Goal: Task Accomplishment & Management: Use online tool/utility

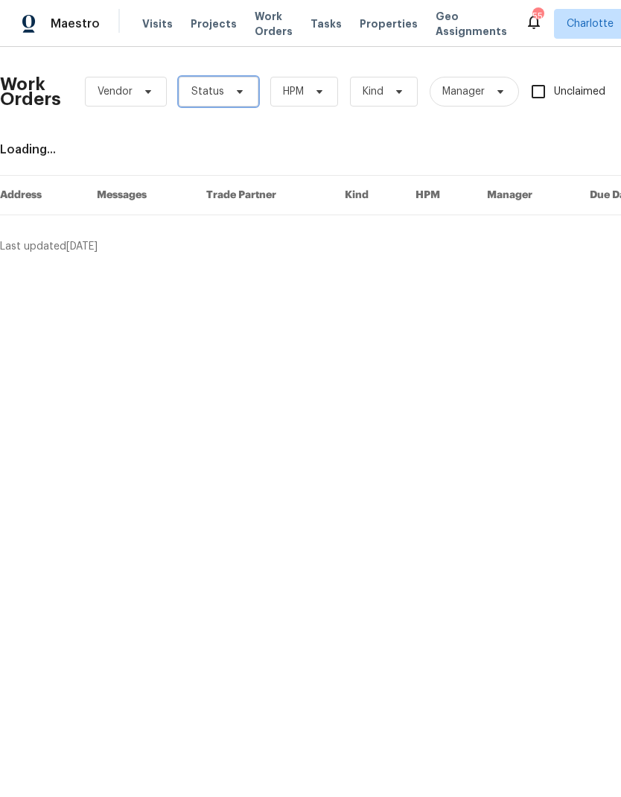
click at [227, 98] on span "Status" at bounding box center [219, 92] width 80 height 30
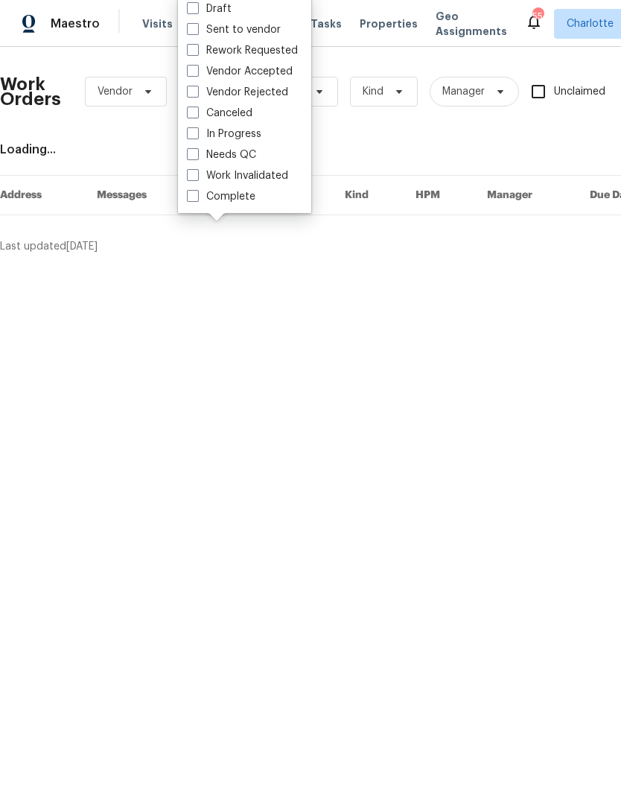
click at [253, 150] on label "Needs QC" at bounding box center [221, 155] width 69 height 15
click at [197, 150] on input "Needs QC" at bounding box center [192, 153] width 10 height 10
checkbox input "true"
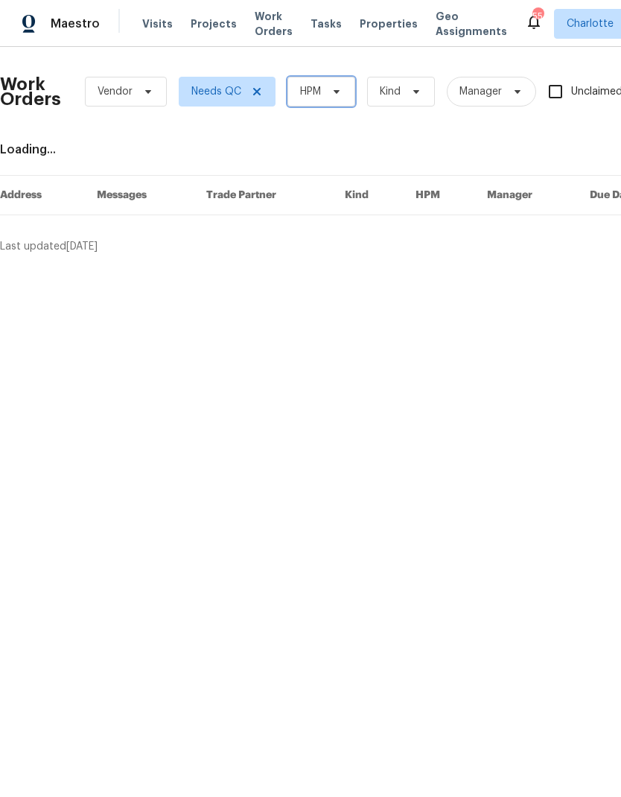
click at [347, 98] on span "HPM" at bounding box center [322, 92] width 68 height 30
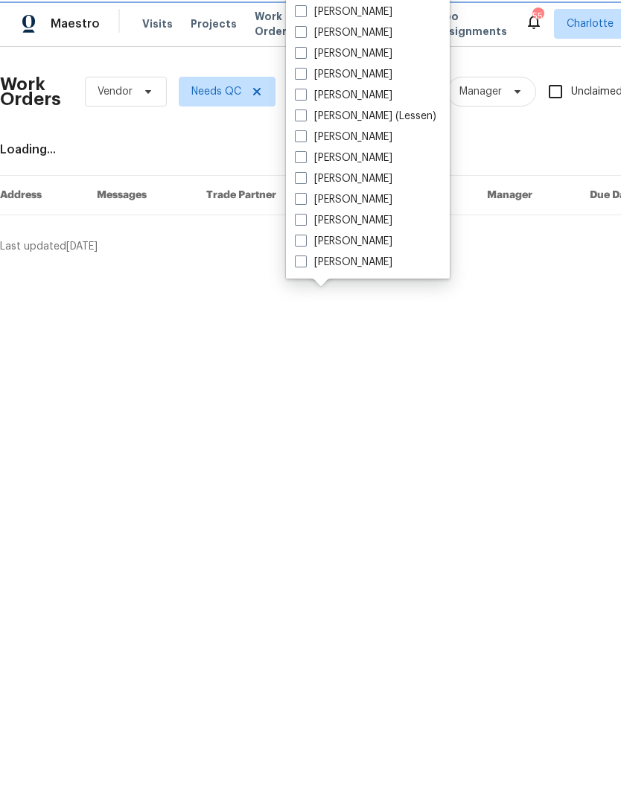
scroll to position [185, 0]
click at [361, 266] on label "[PERSON_NAME]" at bounding box center [344, 262] width 98 height 15
click at [305, 265] on input "[PERSON_NAME]" at bounding box center [300, 260] width 10 height 10
checkbox input "true"
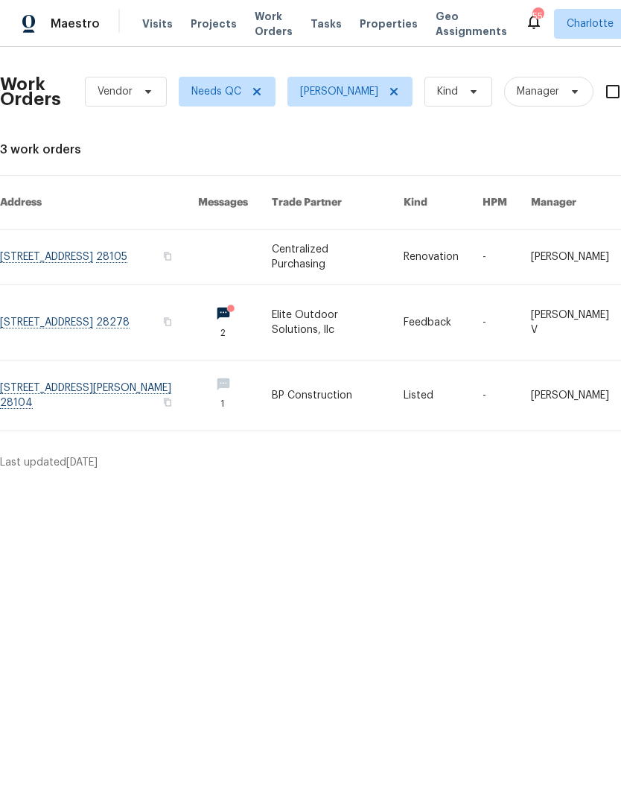
click at [44, 390] on link at bounding box center [99, 396] width 198 height 70
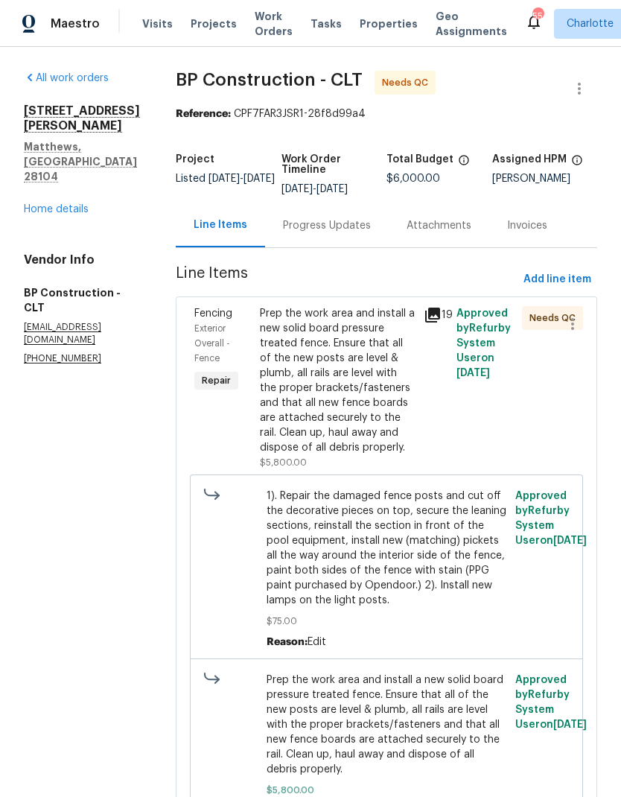
click at [391, 332] on div "Prep the work area and install a new solid board pressure treated fence. Ensure…" at bounding box center [337, 380] width 155 height 149
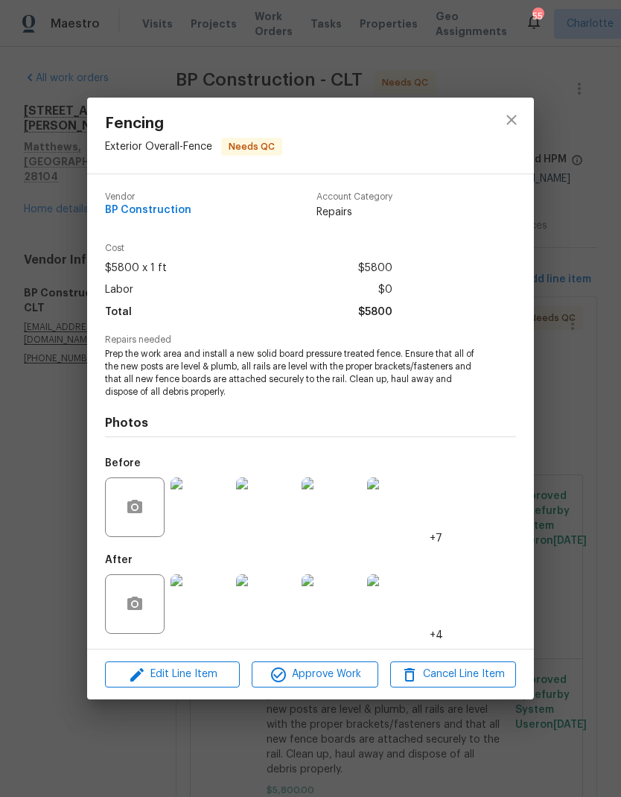
click at [210, 601] on img at bounding box center [201, 605] width 60 height 60
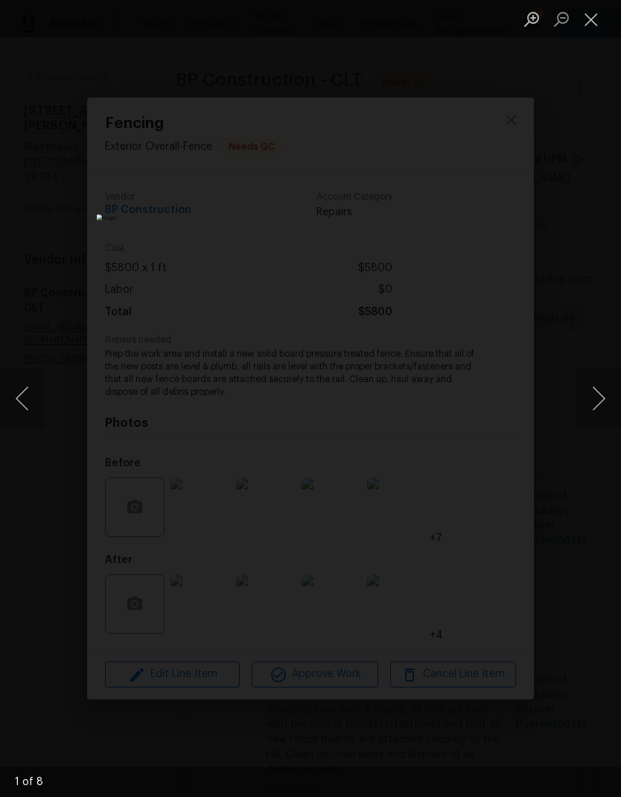
click at [585, 397] on button "Next image" at bounding box center [599, 399] width 45 height 60
click at [582, 400] on button "Next image" at bounding box center [599, 399] width 45 height 60
click at [589, 399] on button "Next image" at bounding box center [599, 399] width 45 height 60
click at [588, 398] on button "Next image" at bounding box center [599, 399] width 45 height 60
click at [588, 396] on button "Next image" at bounding box center [599, 399] width 45 height 60
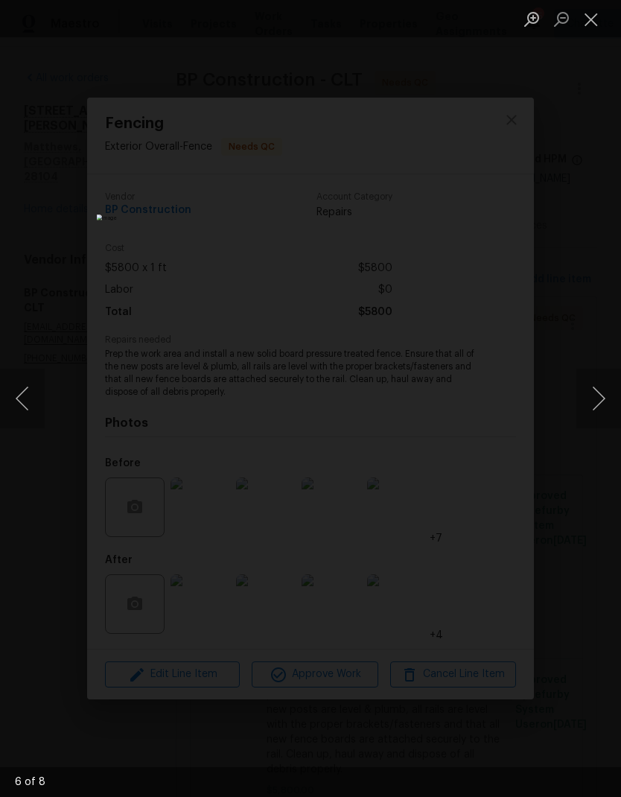
click at [19, 400] on button "Previous image" at bounding box center [22, 399] width 45 height 60
click at [17, 405] on button "Previous image" at bounding box center [22, 399] width 45 height 60
click at [16, 405] on button "Previous image" at bounding box center [22, 399] width 45 height 60
click at [19, 400] on button "Previous image" at bounding box center [22, 399] width 45 height 60
click at [28, 401] on button "Previous image" at bounding box center [22, 399] width 45 height 60
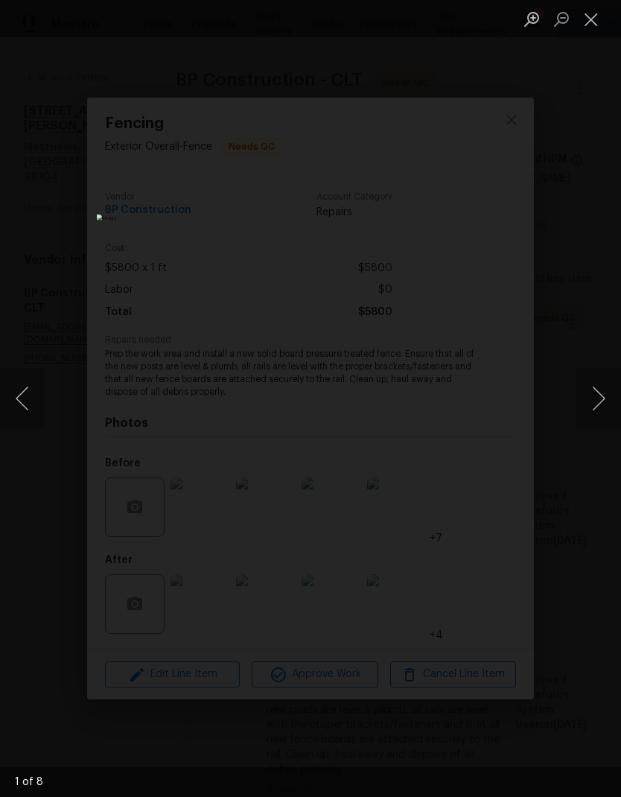
click at [28, 405] on button "Previous image" at bounding box center [22, 399] width 45 height 60
click at [28, 408] on button "Previous image" at bounding box center [22, 399] width 45 height 60
click at [598, 28] on button "Close lightbox" at bounding box center [592, 19] width 30 height 26
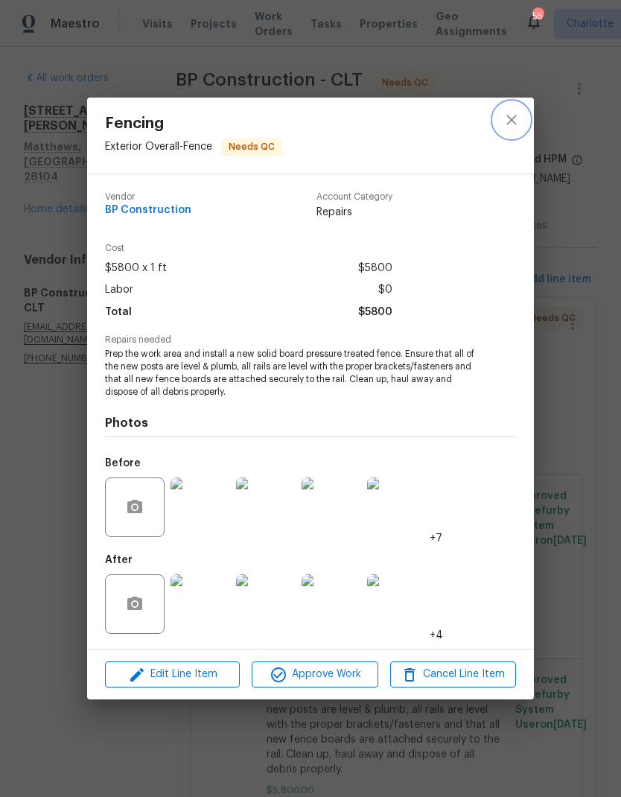
click at [521, 122] on button "close" at bounding box center [512, 120] width 36 height 36
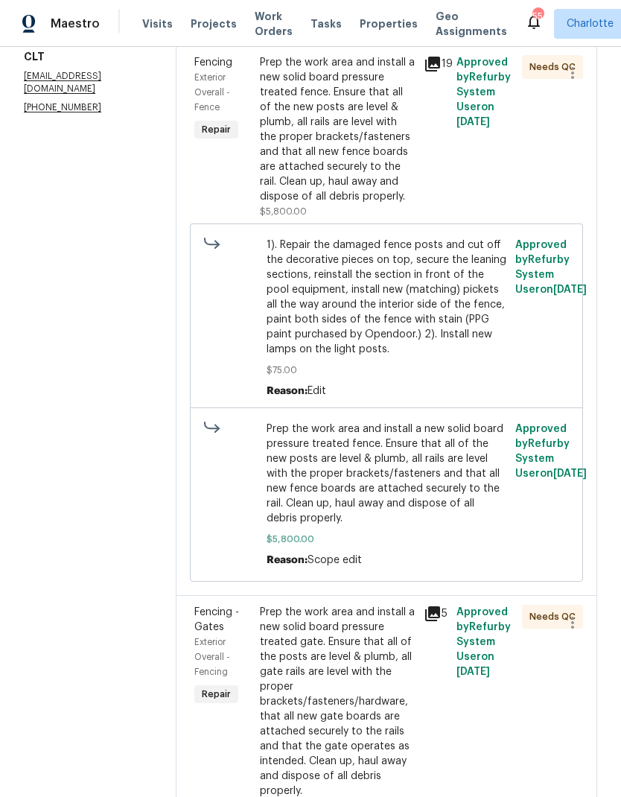
scroll to position [250, 0]
click at [369, 615] on div "Prep the work area and install a new solid board pressure treated gate. Ensure …" at bounding box center [337, 703] width 155 height 194
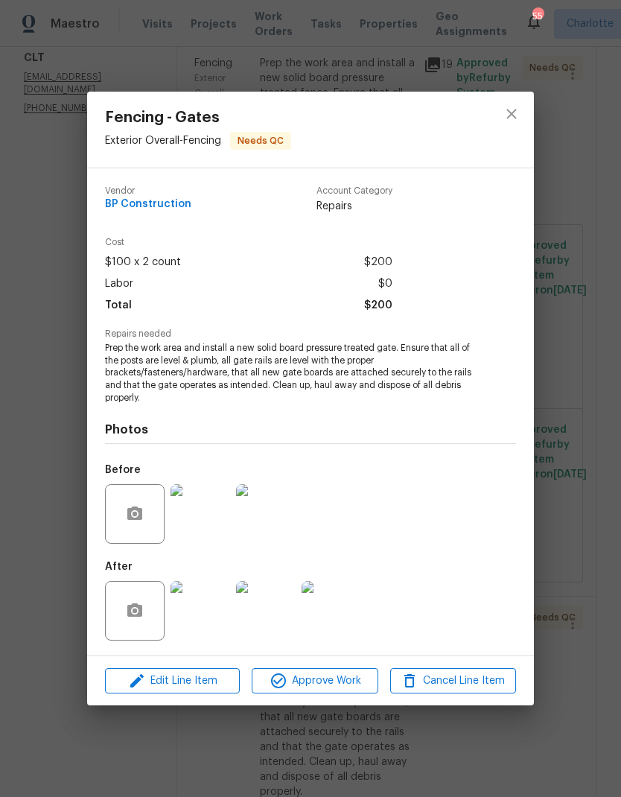
click at [220, 615] on img at bounding box center [201, 611] width 60 height 60
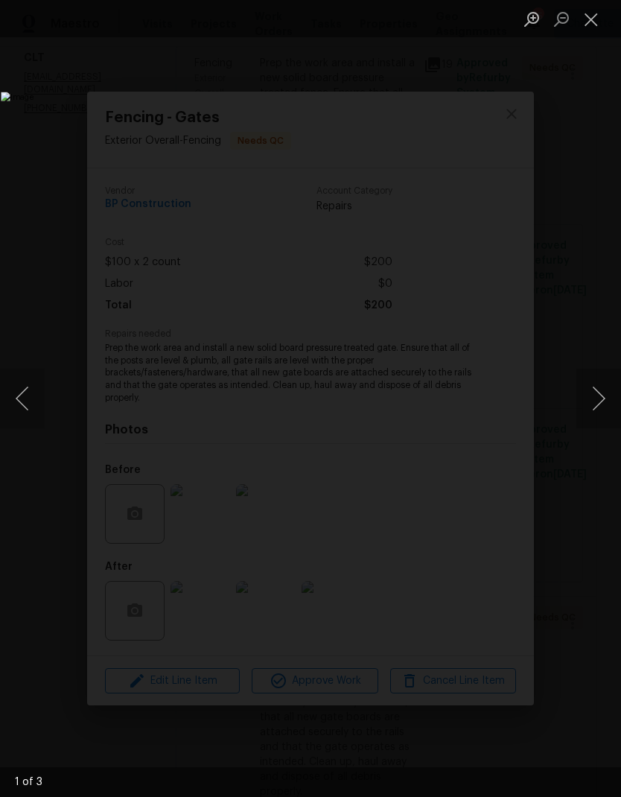
click at [598, 396] on button "Next image" at bounding box center [599, 399] width 45 height 60
click at [604, 399] on button "Next image" at bounding box center [599, 399] width 45 height 60
click at [601, 402] on button "Next image" at bounding box center [599, 399] width 45 height 60
click at [605, 397] on button "Next image" at bounding box center [599, 399] width 45 height 60
click at [29, 405] on button "Previous image" at bounding box center [22, 399] width 45 height 60
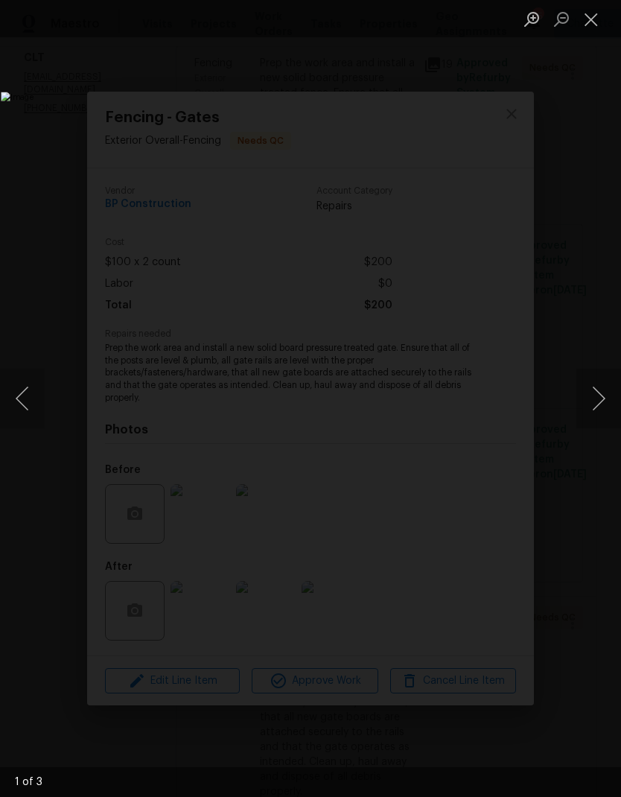
click at [599, 396] on button "Next image" at bounding box center [599, 399] width 45 height 60
click at [604, 399] on button "Next image" at bounding box center [599, 399] width 45 height 60
click at [591, 238] on div "Lightbox" at bounding box center [310, 398] width 621 height 797
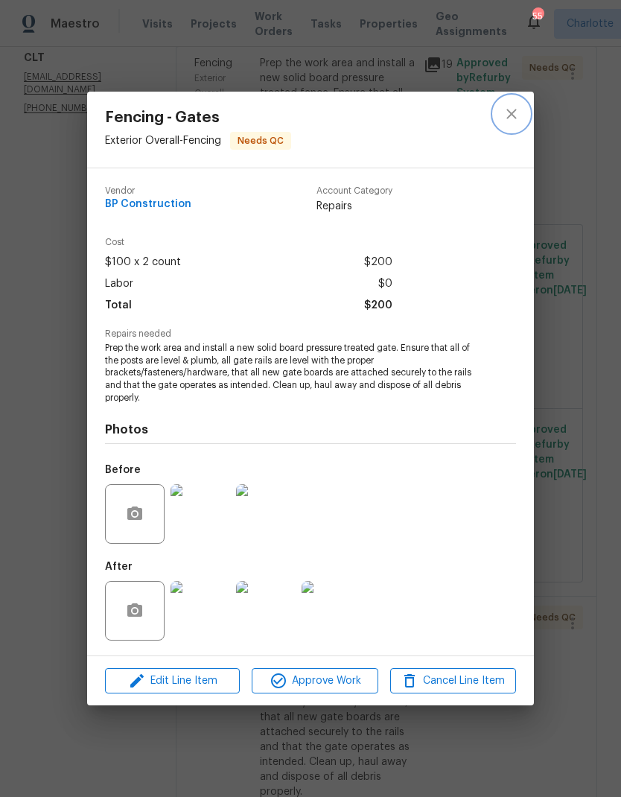
click at [516, 116] on icon "close" at bounding box center [512, 114] width 18 height 18
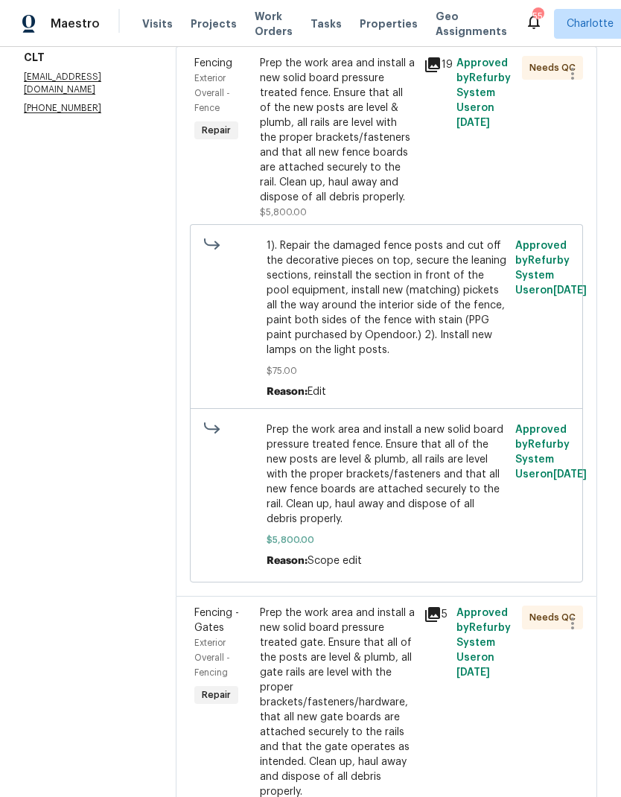
click at [355, 93] on div "Prep the work area and install a new solid board pressure treated fence. Ensure…" at bounding box center [337, 130] width 155 height 149
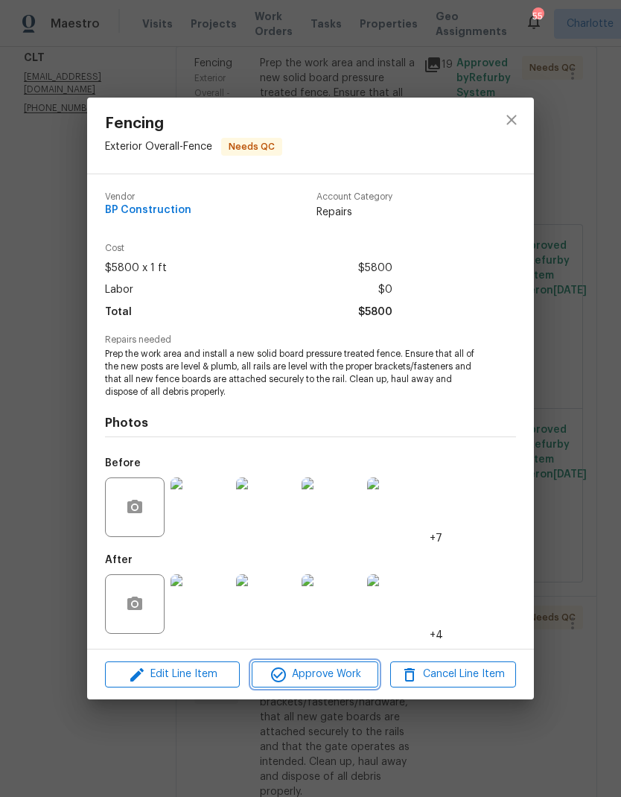
click at [344, 670] on span "Approve Work" at bounding box center [314, 674] width 117 height 19
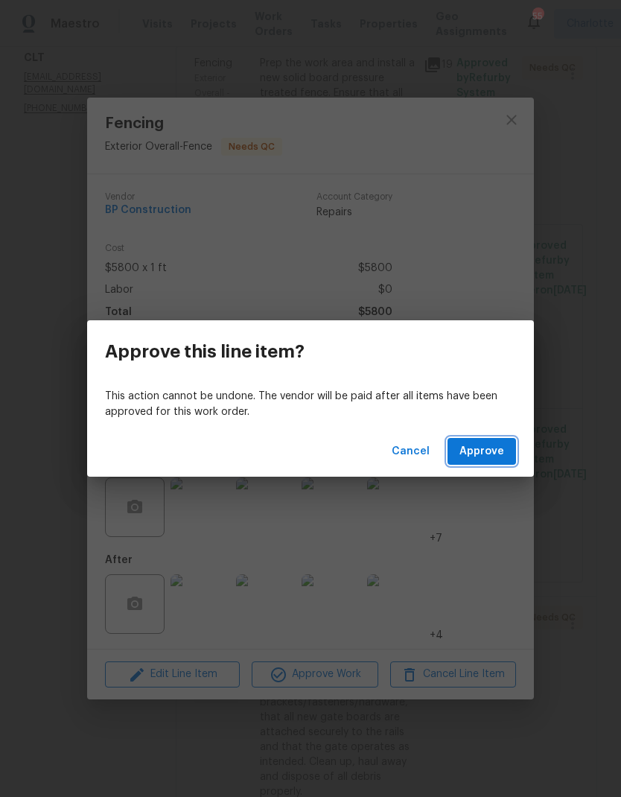
click at [494, 445] on span "Approve" at bounding box center [482, 452] width 45 height 19
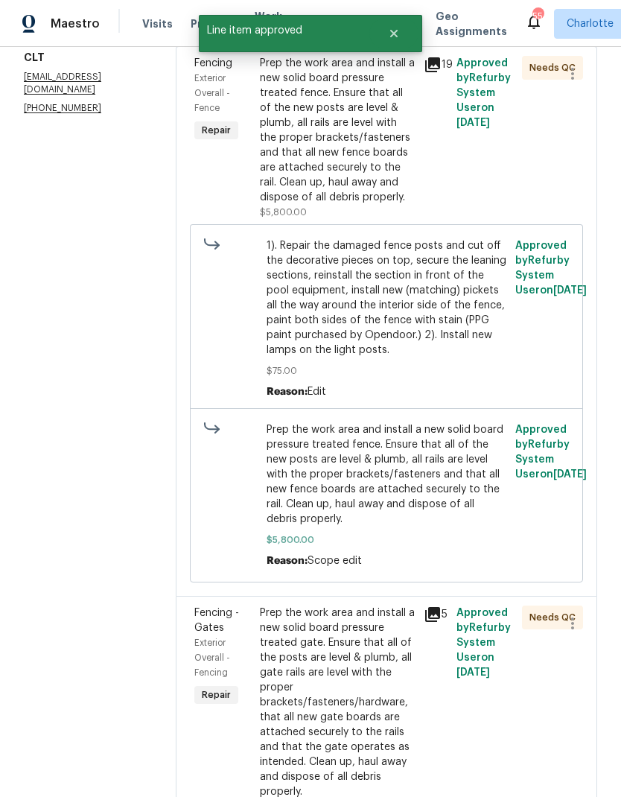
scroll to position [0, 0]
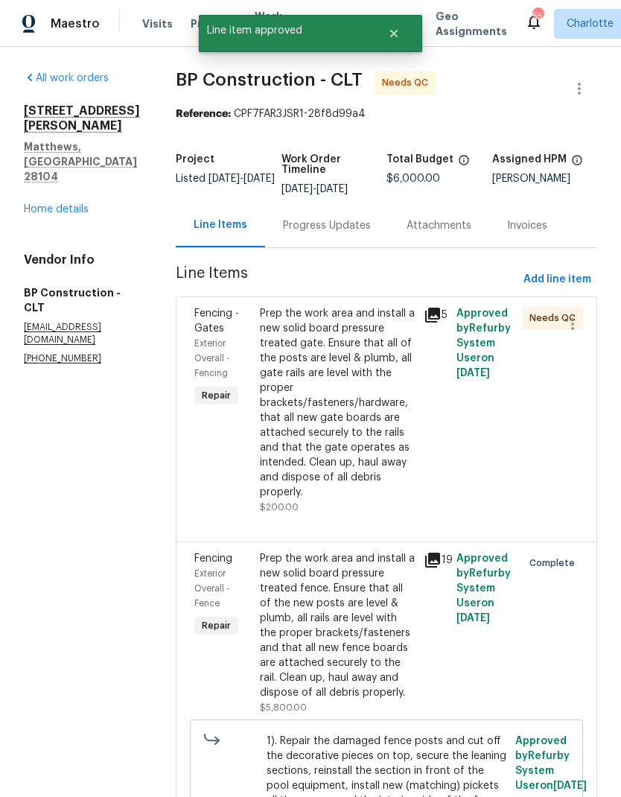
click at [356, 349] on div "Prep the work area and install a new solid board pressure treated gate. Ensure …" at bounding box center [337, 403] width 155 height 194
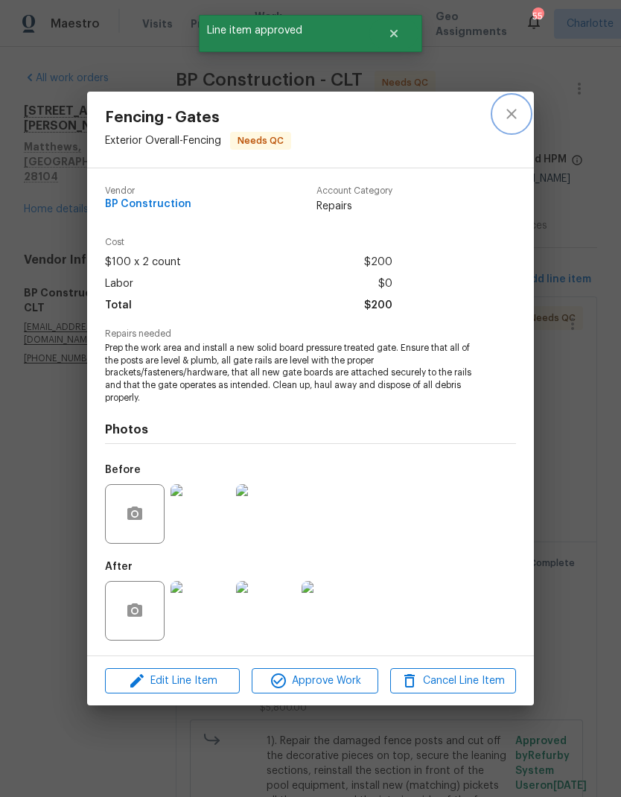
click at [510, 123] on button "close" at bounding box center [512, 114] width 36 height 36
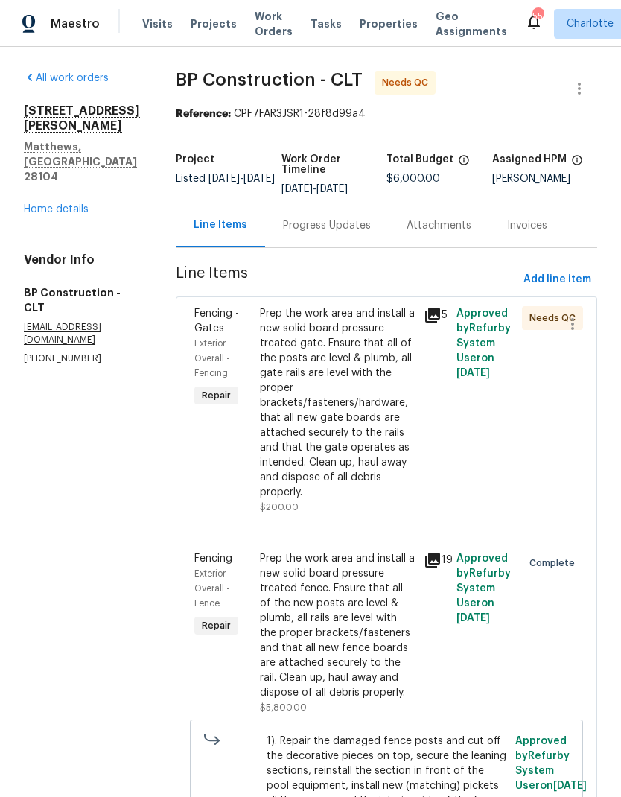
click at [369, 355] on div "Prep the work area and install a new solid board pressure treated gate. Ensure …" at bounding box center [337, 403] width 155 height 194
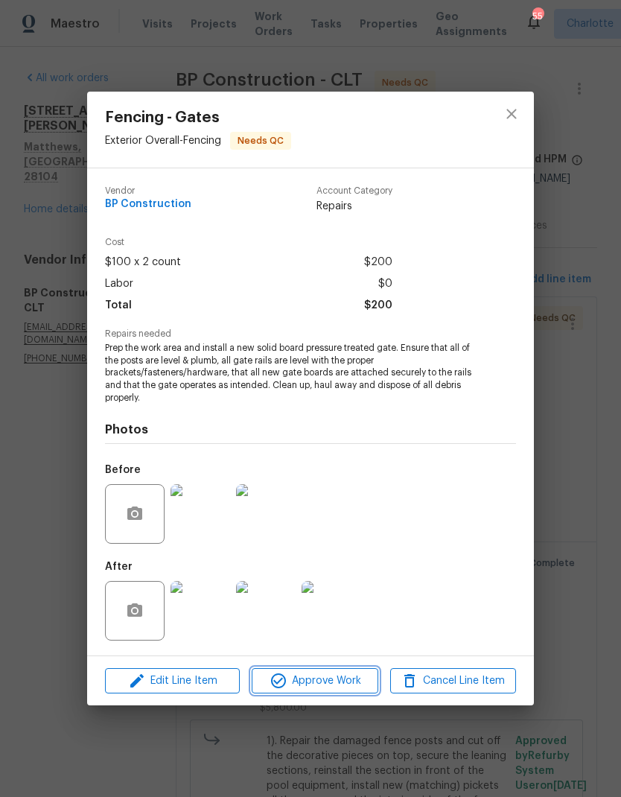
click at [345, 686] on span "Approve Work" at bounding box center [314, 681] width 117 height 19
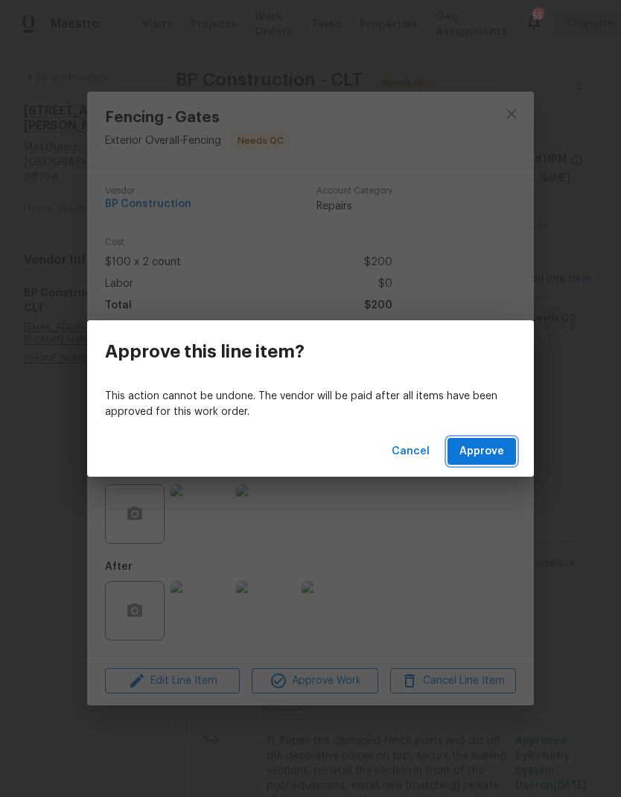
click at [475, 455] on span "Approve" at bounding box center [482, 452] width 45 height 19
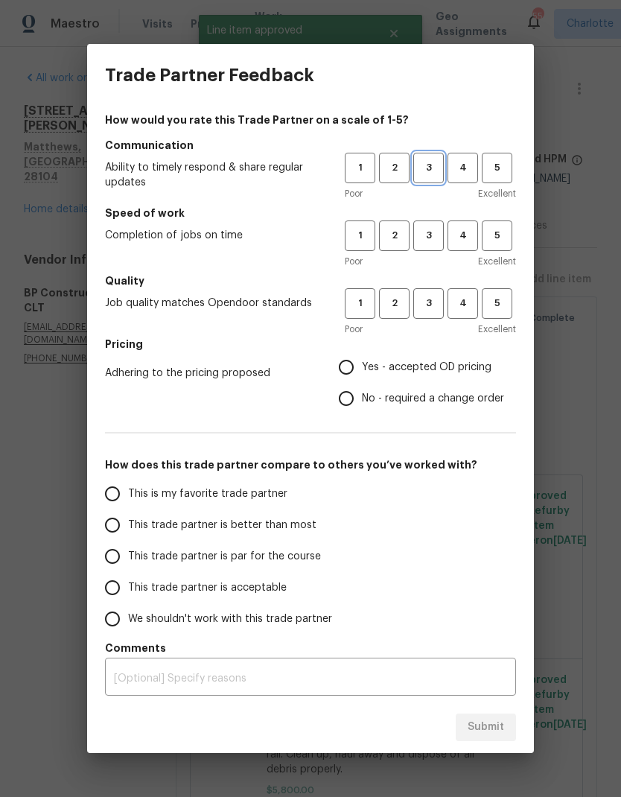
click at [434, 169] on span "3" at bounding box center [429, 167] width 28 height 17
click at [434, 237] on span "3" at bounding box center [429, 235] width 28 height 17
click at [431, 303] on span "3" at bounding box center [429, 303] width 28 height 17
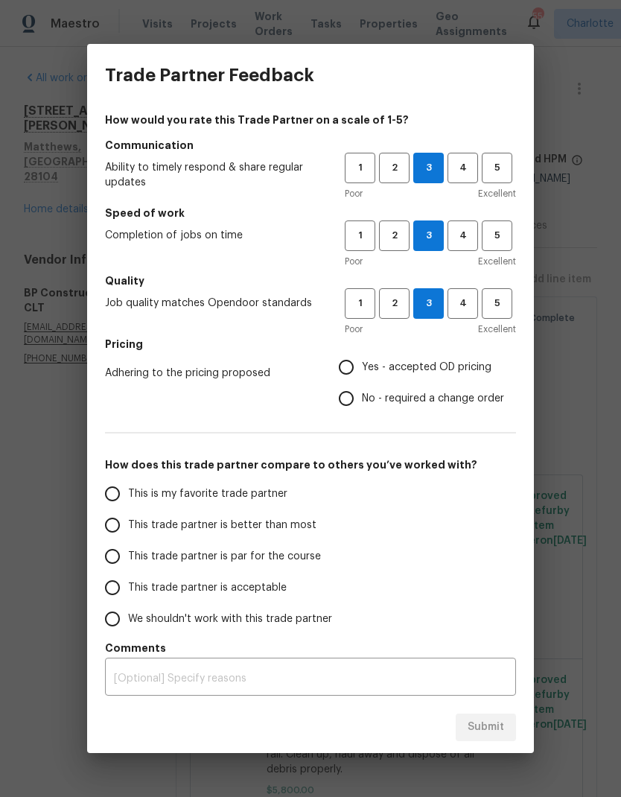
click at [355, 373] on input "Yes - accepted OD pricing" at bounding box center [346, 367] width 31 height 31
radio input "true"
click at [116, 530] on input "This trade partner is better than most" at bounding box center [112, 525] width 31 height 31
click at [502, 719] on span "Submit" at bounding box center [486, 727] width 37 height 19
radio input "true"
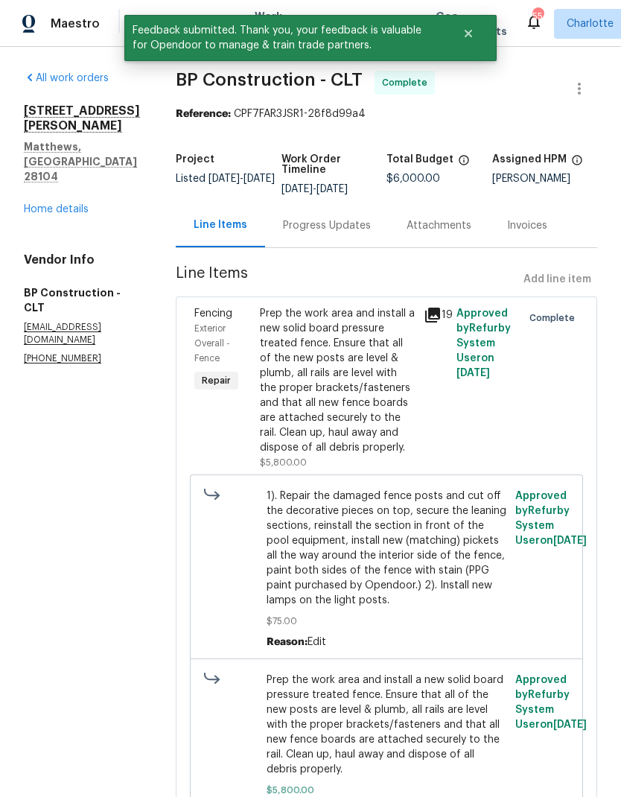
click at [57, 204] on link "Home details" at bounding box center [56, 209] width 65 height 10
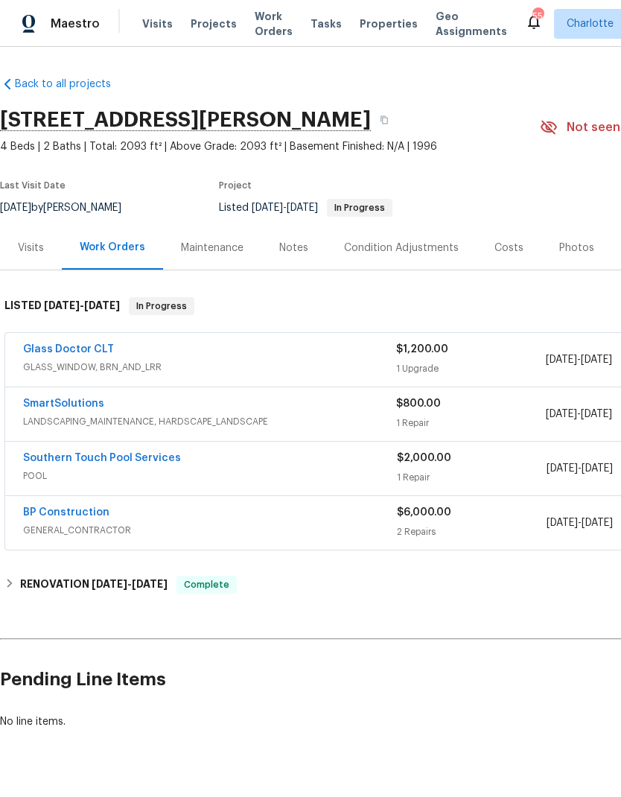
click at [269, 22] on span "Work Orders" at bounding box center [274, 24] width 38 height 30
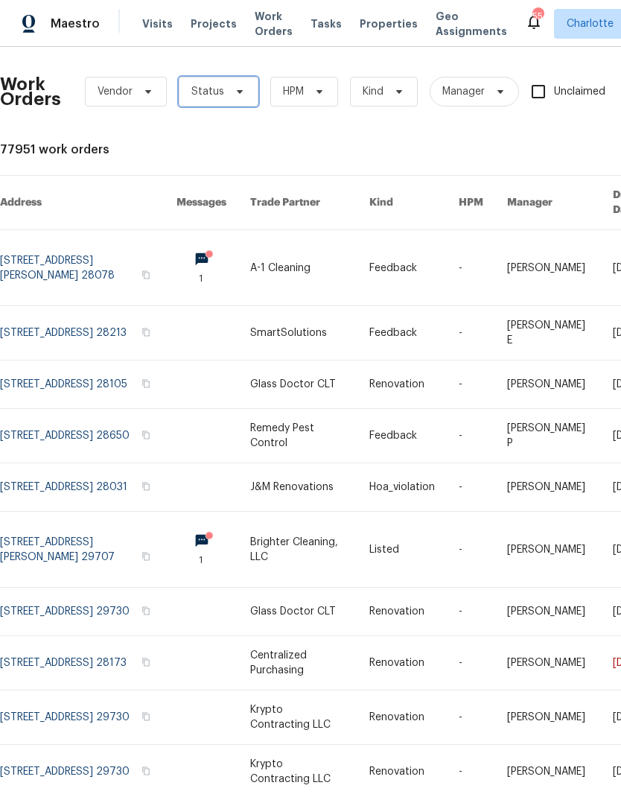
click at [233, 102] on span "Status" at bounding box center [219, 92] width 80 height 30
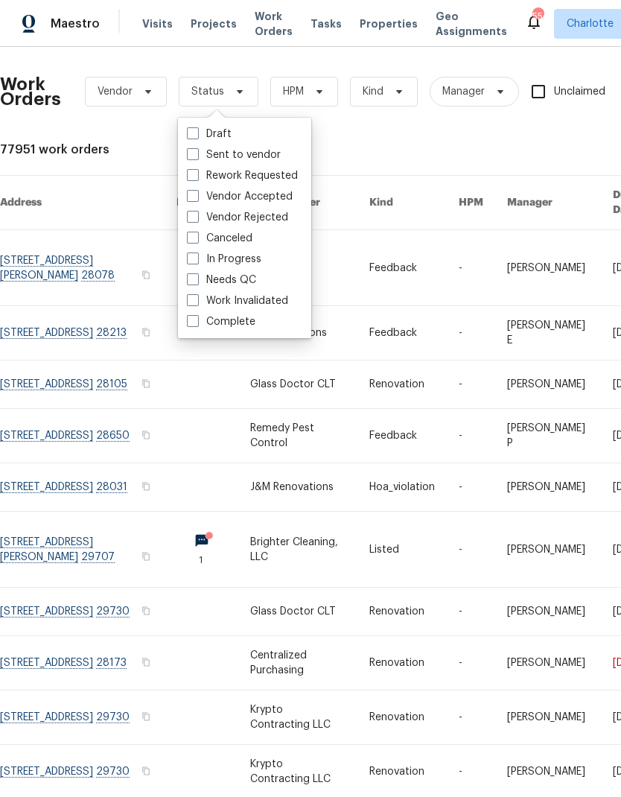
click at [250, 280] on label "Needs QC" at bounding box center [221, 280] width 69 height 15
click at [197, 280] on input "Needs QC" at bounding box center [192, 278] width 10 height 10
checkbox input "true"
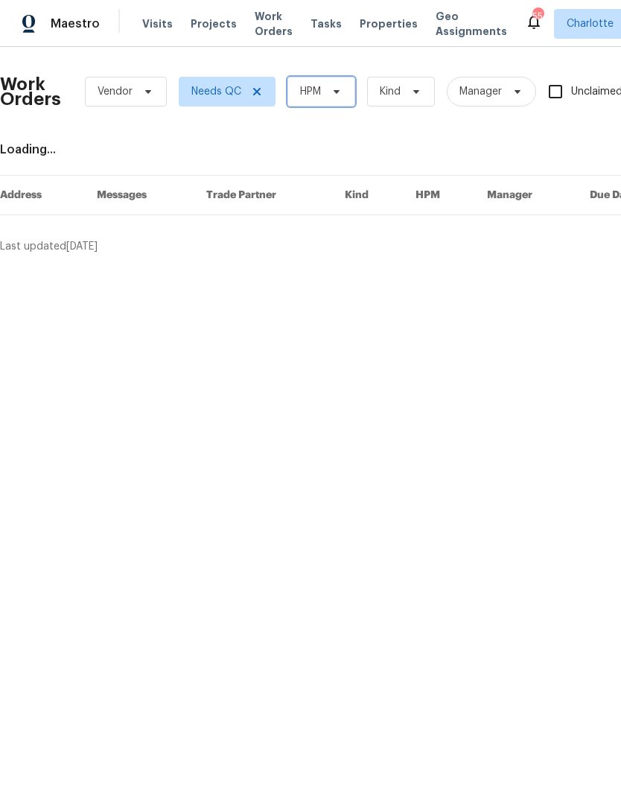
click at [342, 95] on icon at bounding box center [337, 92] width 12 height 12
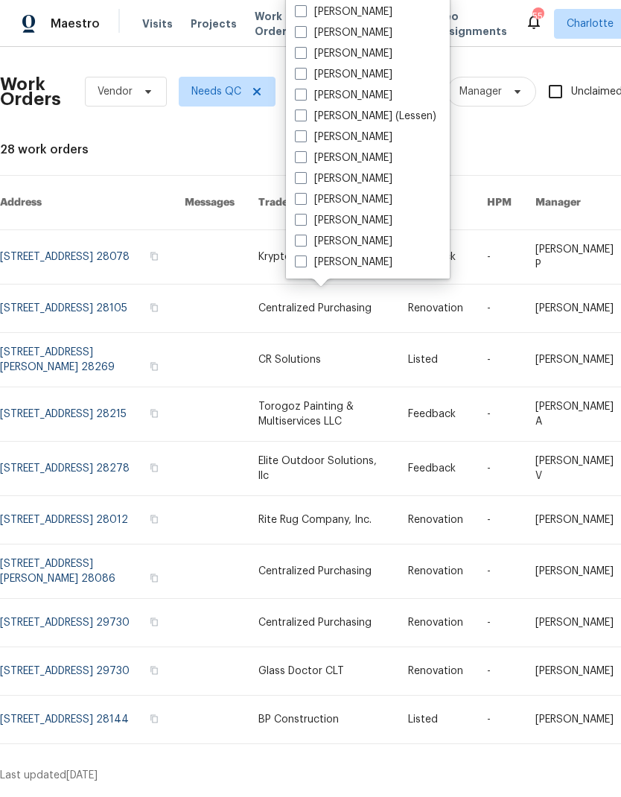
scroll to position [185, 0]
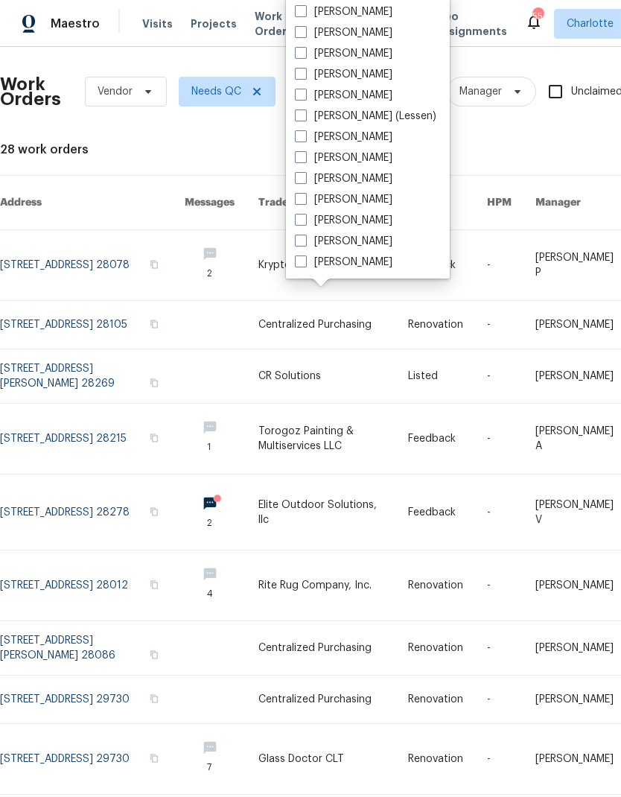
click at [361, 268] on label "[PERSON_NAME]" at bounding box center [344, 262] width 98 height 15
click at [305, 265] on input "[PERSON_NAME]" at bounding box center [300, 260] width 10 height 10
checkbox input "true"
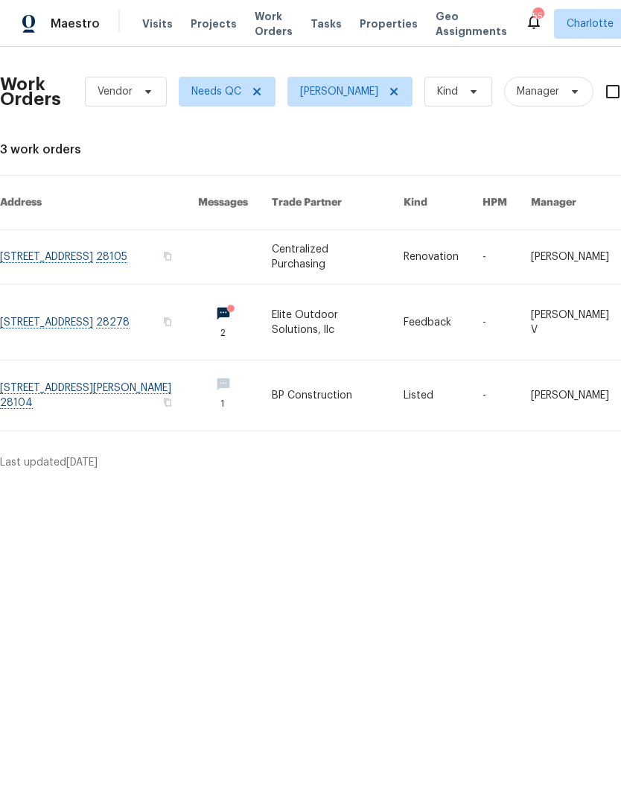
click at [56, 332] on link at bounding box center [99, 322] width 198 height 75
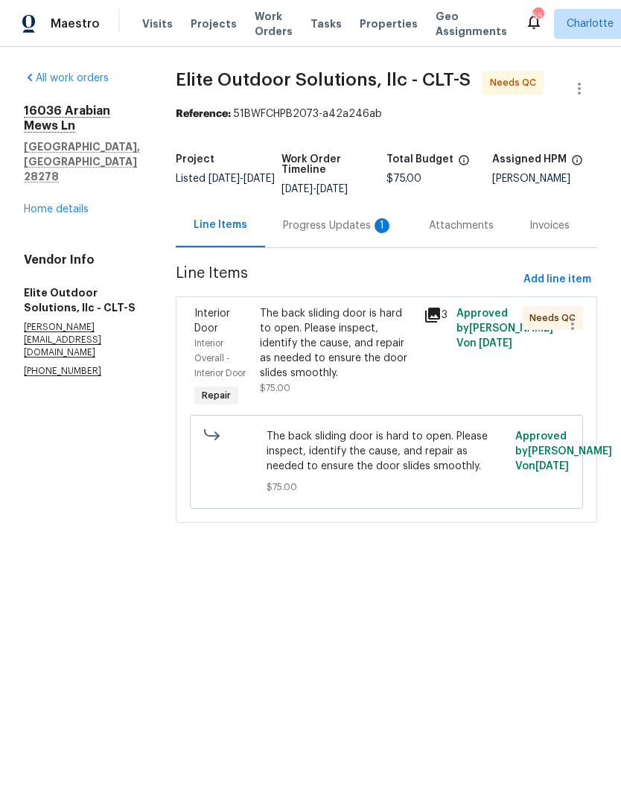
click at [339, 235] on div "Progress Updates 1" at bounding box center [338, 225] width 146 height 44
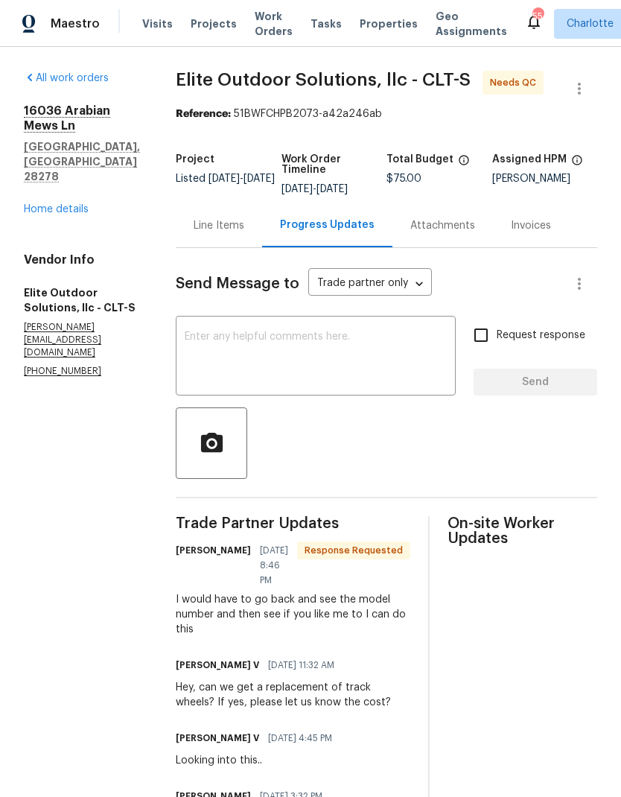
click at [201, 231] on div "Line Items" at bounding box center [219, 225] width 51 height 15
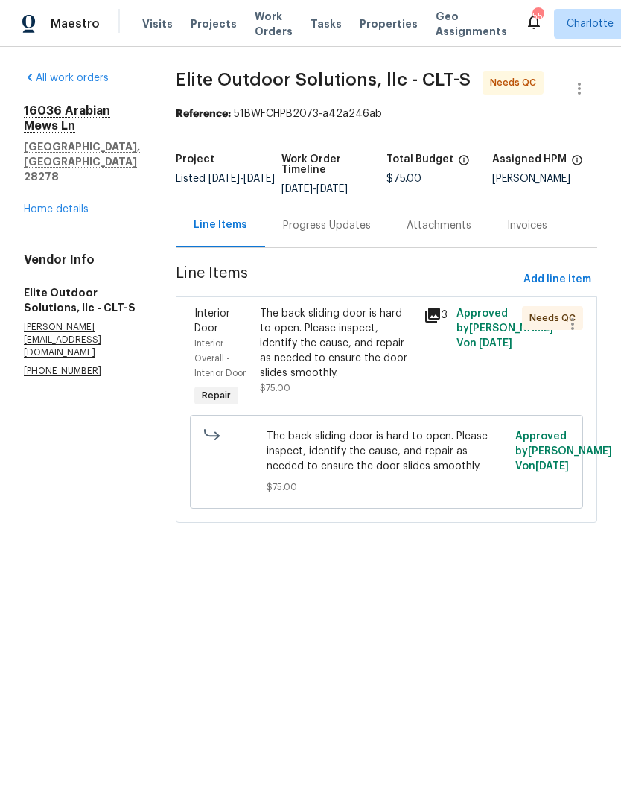
click at [426, 315] on icon at bounding box center [433, 315] width 15 height 15
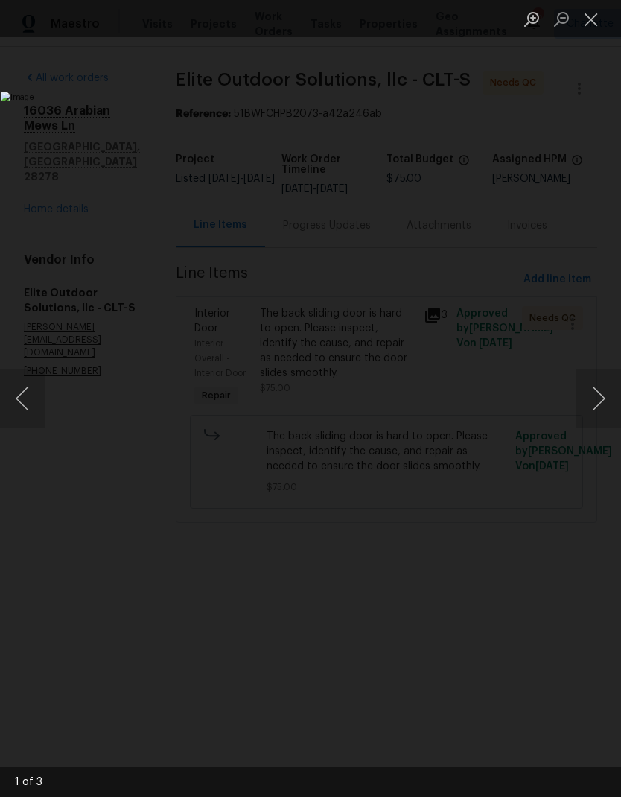
click at [592, 405] on button "Next image" at bounding box center [599, 399] width 45 height 60
click at [591, 413] on button "Next image" at bounding box center [599, 399] width 45 height 60
click at [592, 416] on button "Next image" at bounding box center [599, 399] width 45 height 60
click at [593, 28] on button "Close lightbox" at bounding box center [592, 19] width 30 height 26
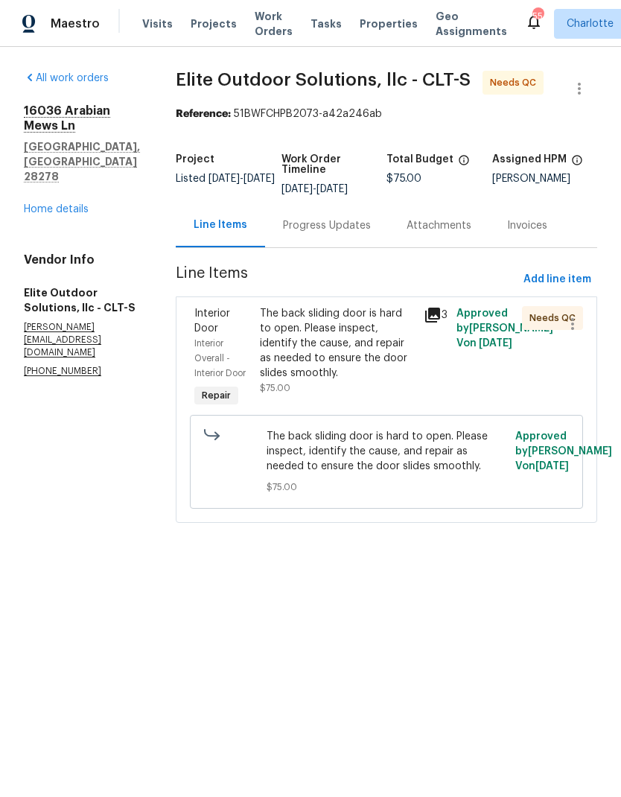
click at [25, 204] on link "Home details" at bounding box center [56, 209] width 65 height 10
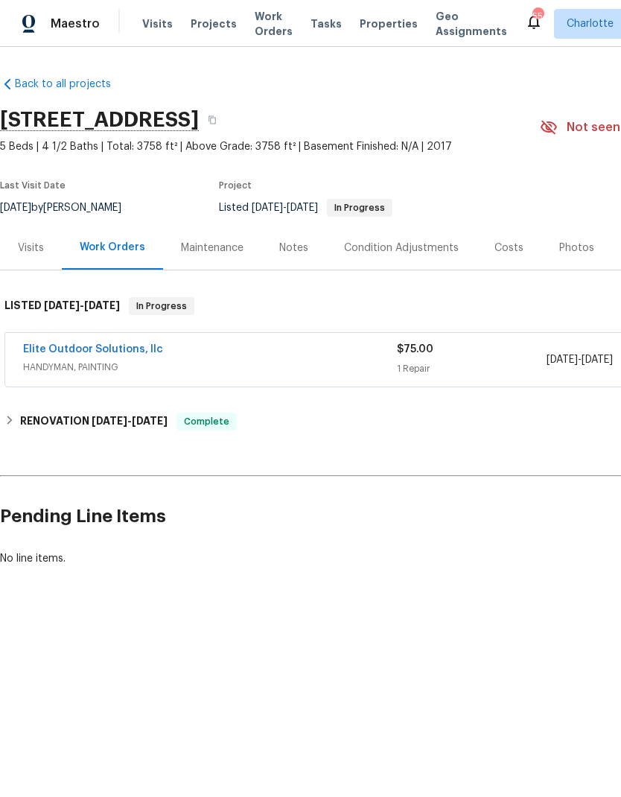
click at [71, 354] on link "Elite Outdoor Solutions, llc" at bounding box center [93, 349] width 140 height 10
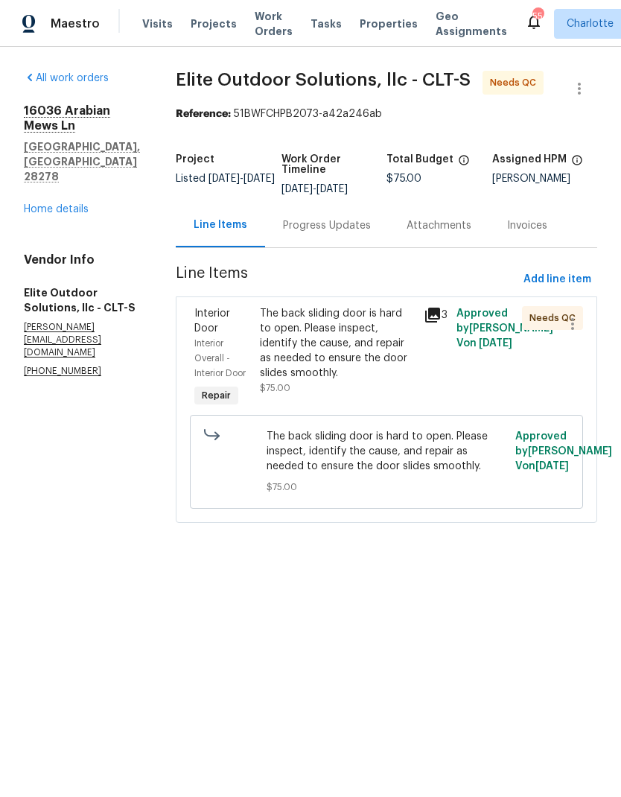
click at [338, 224] on div "Progress Updates" at bounding box center [327, 225] width 88 height 15
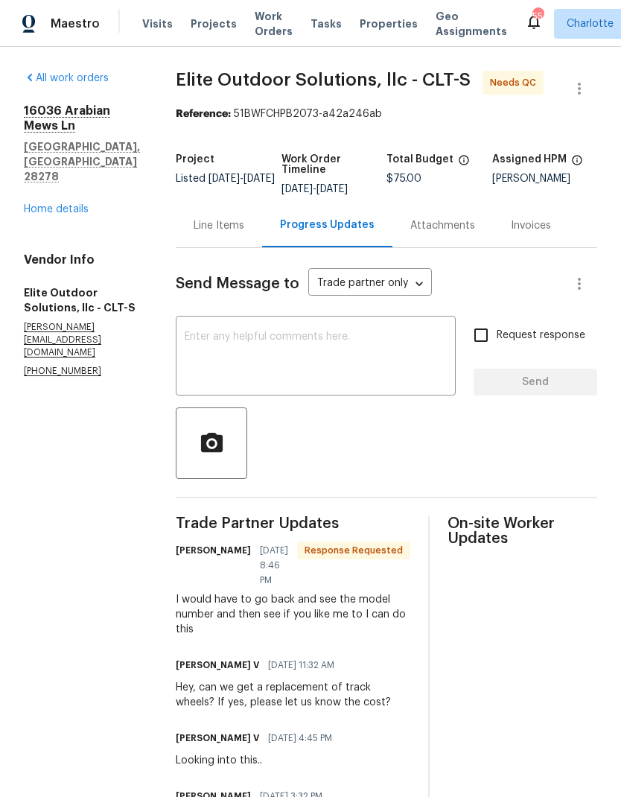
click at [57, 21] on span "Maestro" at bounding box center [75, 23] width 49 height 15
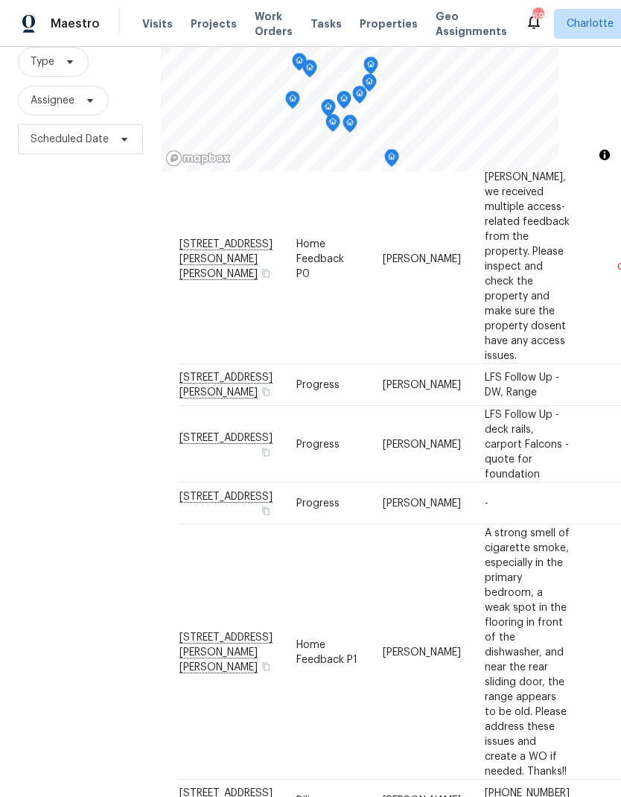
scroll to position [127, -1]
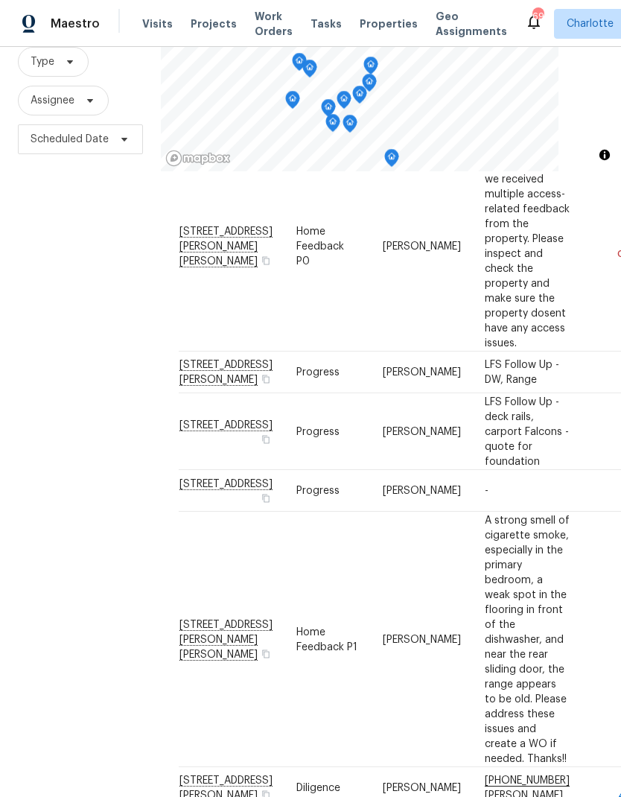
click at [57, 406] on div "Filters Reset ​ Type Assignee Scheduled Date" at bounding box center [80, 378] width 161 height 861
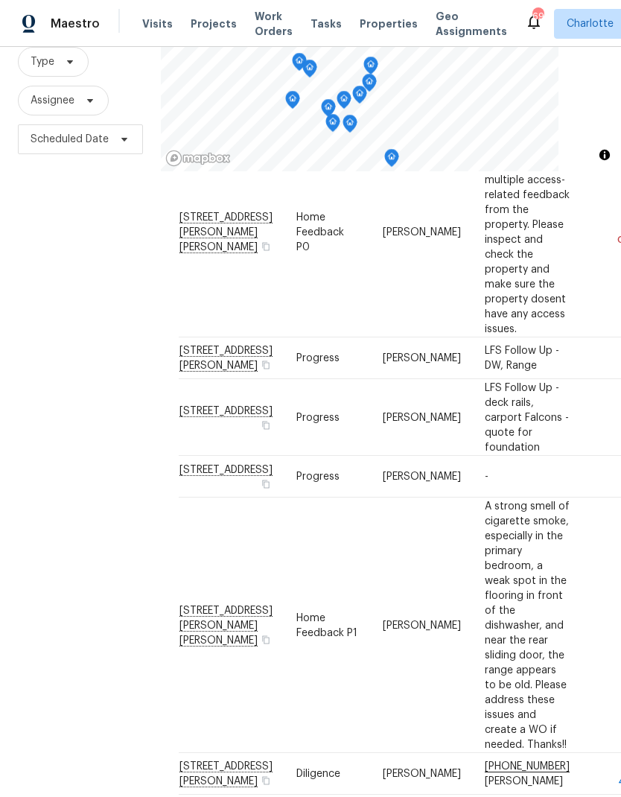
scroll to position [144, 0]
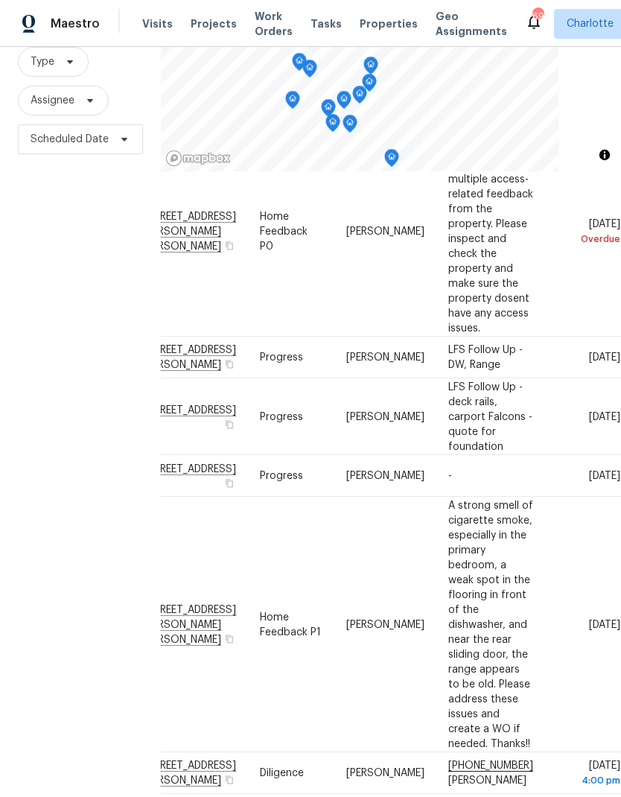
click at [30, 385] on div "Filters Reset ​ Type Assignee Scheduled Date" at bounding box center [80, 378] width 161 height 861
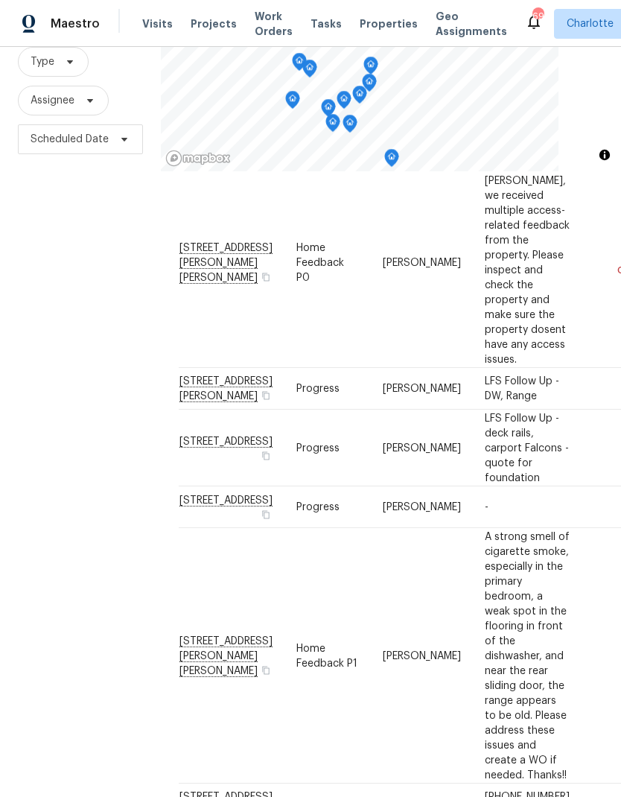
click at [44, 402] on div "Filters Reset ​ Type Assignee Scheduled Date" at bounding box center [80, 378] width 161 height 861
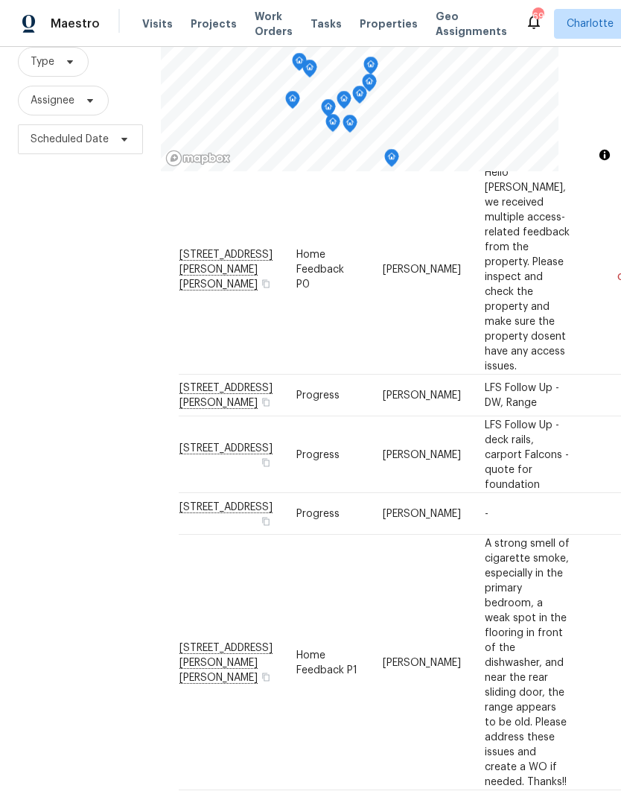
scroll to position [103, 0]
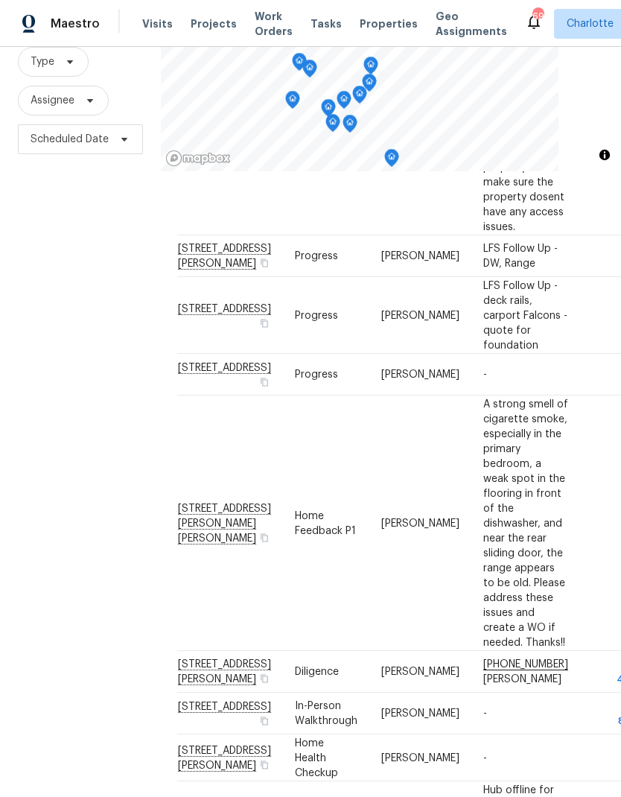
click at [45, 411] on div "Filters Reset ​ Type Assignee Scheduled Date" at bounding box center [80, 378] width 161 height 861
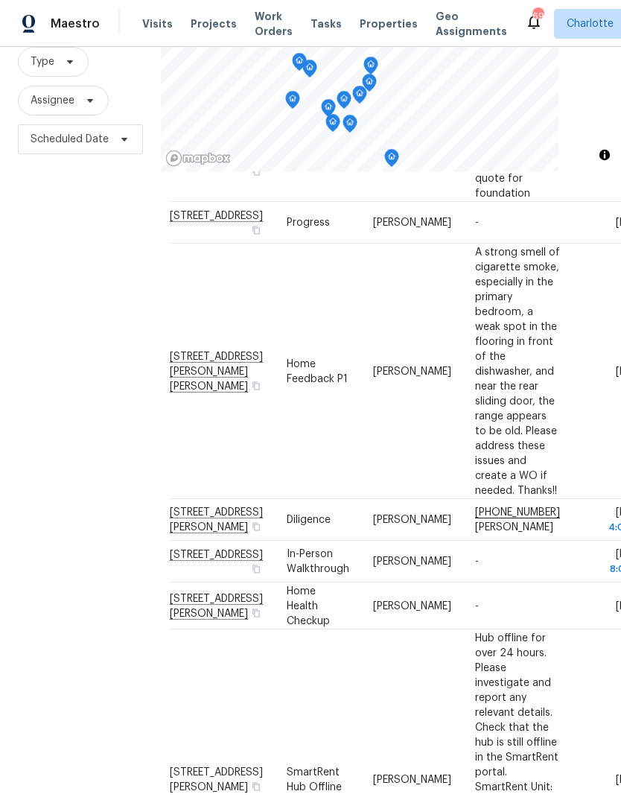
click at [45, 406] on div "Filters Reset ​ Type Assignee Scheduled Date" at bounding box center [80, 378] width 161 height 861
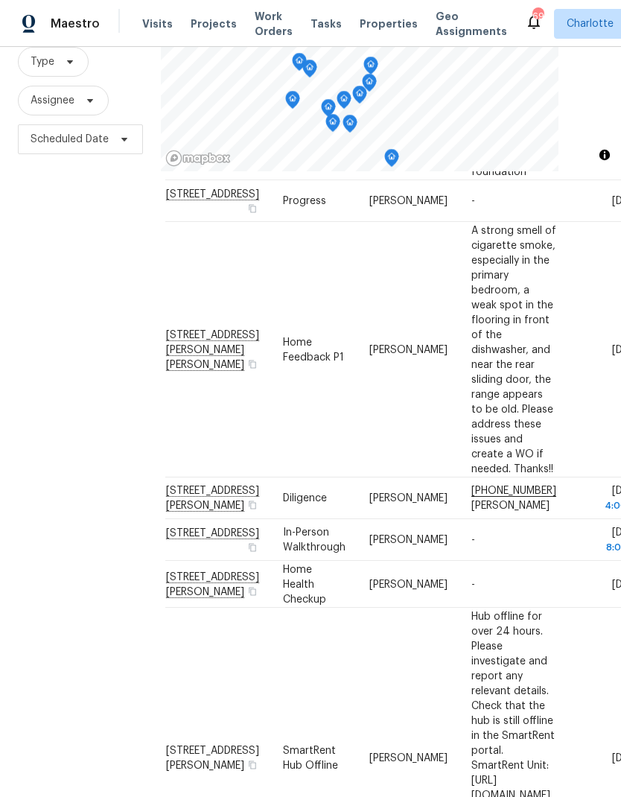
scroll to position [416, 6]
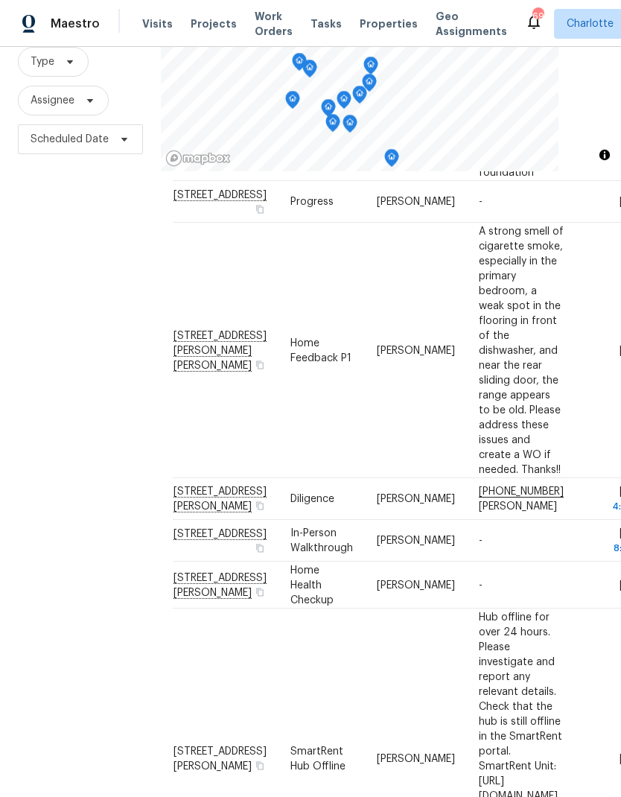
click at [51, 405] on div "Filters Reset ​ Type Assignee Scheduled Date" at bounding box center [80, 378] width 161 height 861
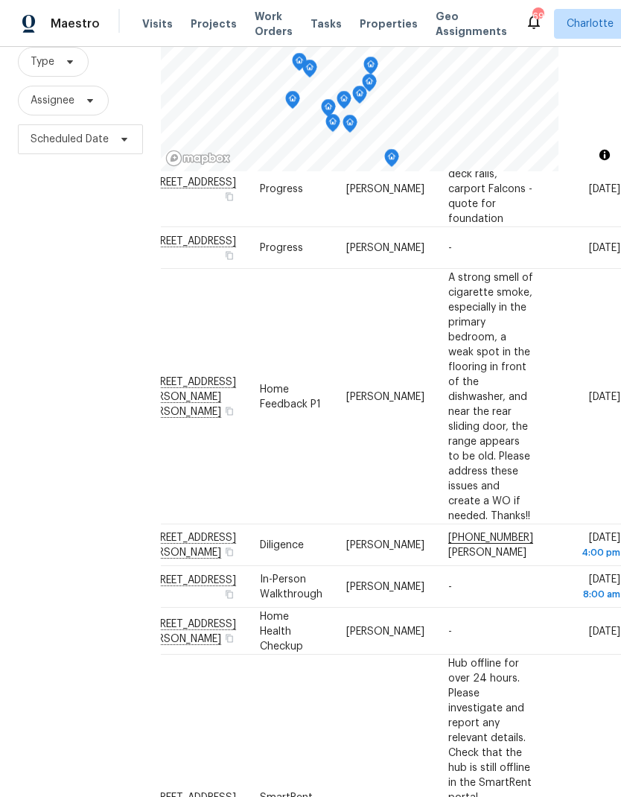
click at [42, 394] on div "Filters Reset ​ Type Assignee Scheduled Date" at bounding box center [80, 378] width 161 height 861
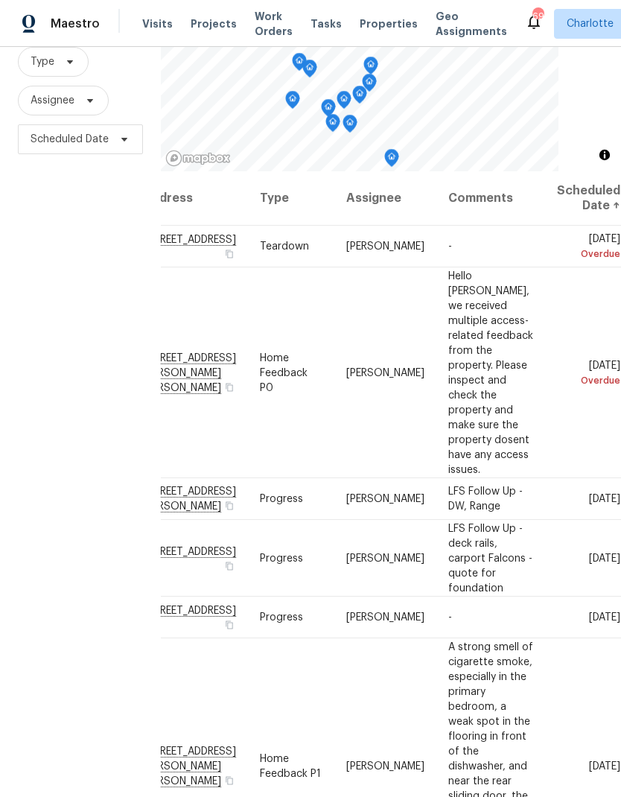
click at [45, 410] on div "Filters Reset ​ Type Assignee Scheduled Date" at bounding box center [80, 378] width 161 height 861
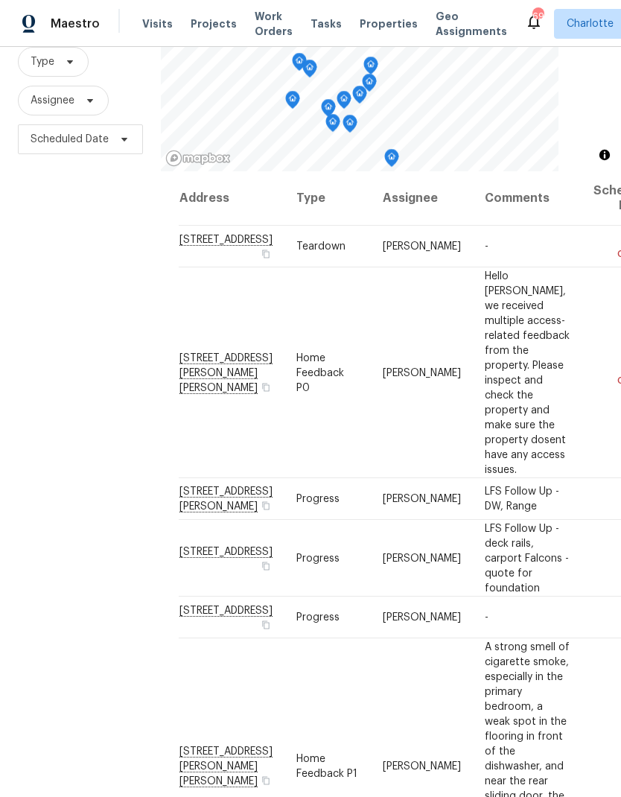
scroll to position [0, -1]
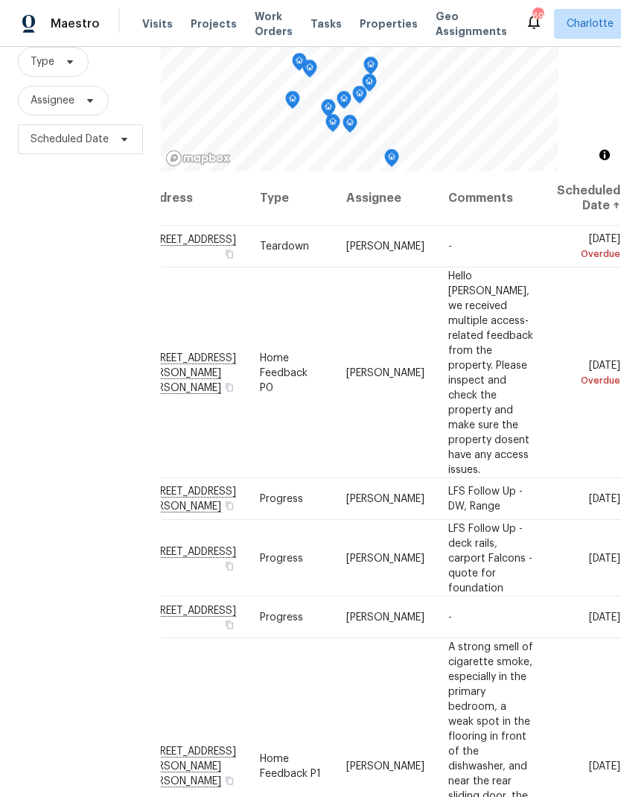
click at [37, 402] on div "Filters Reset ​ Type Assignee Scheduled Date" at bounding box center [80, 378] width 161 height 861
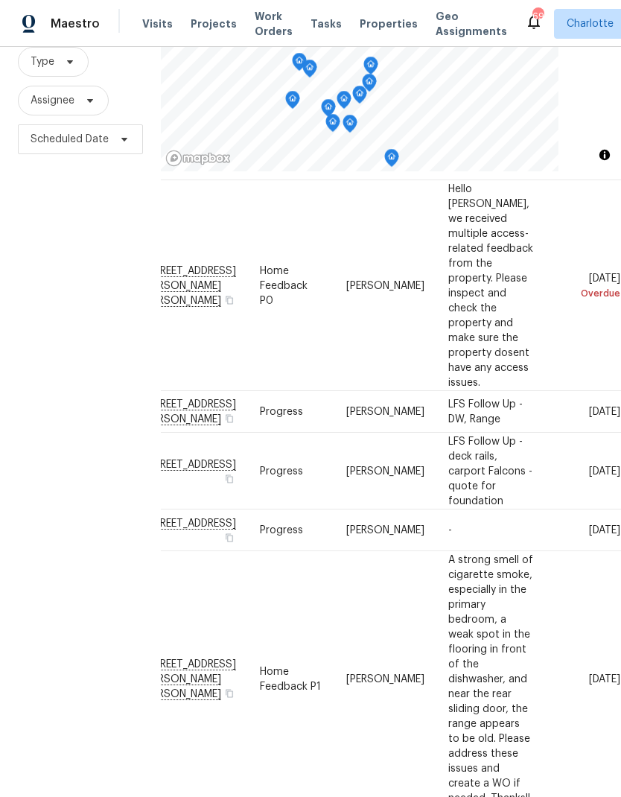
click at [44, 399] on div "Filters Reset ​ Type Assignee Scheduled Date" at bounding box center [80, 378] width 161 height 861
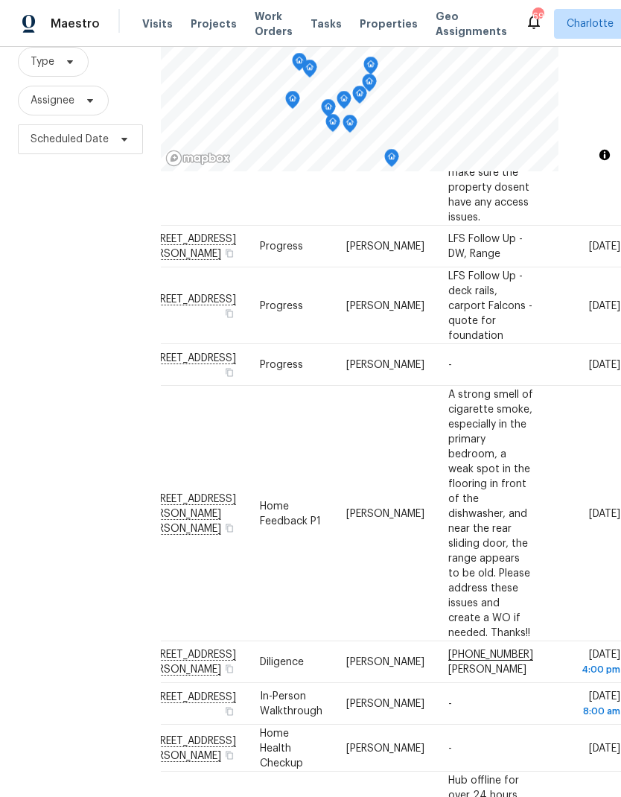
click at [39, 398] on div "Filters Reset ​ Type Assignee Scheduled Date" at bounding box center [80, 378] width 161 height 861
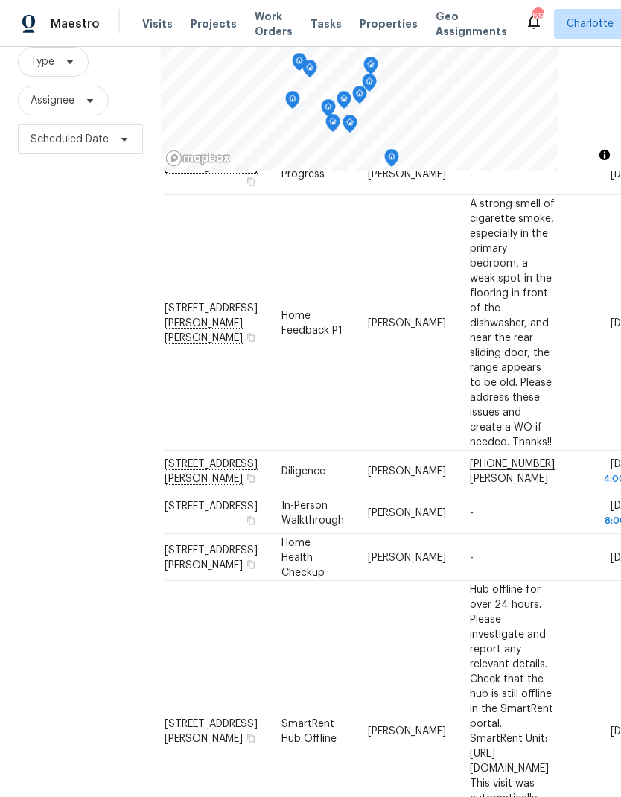
click at [43, 406] on div "Filters Reset ​ Type Assignee Scheduled Date" at bounding box center [80, 378] width 161 height 861
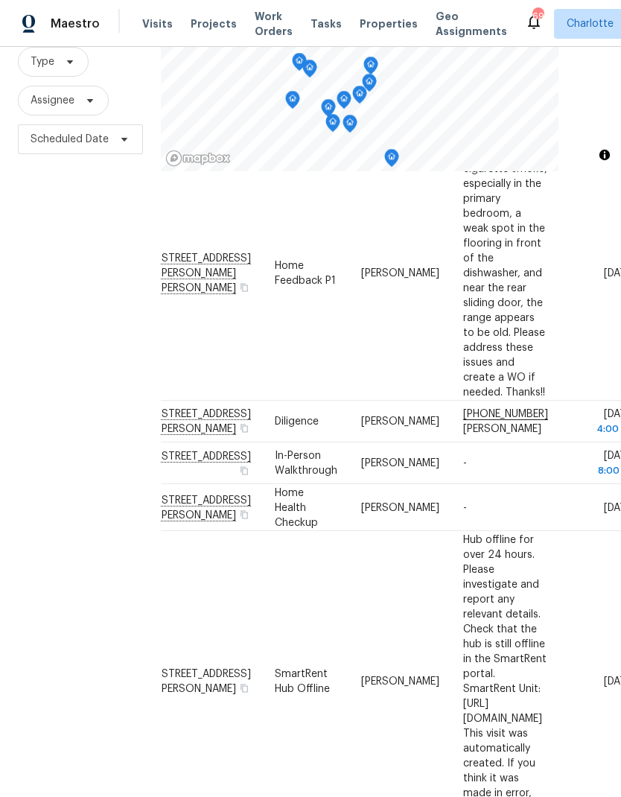
scroll to position [525, 32]
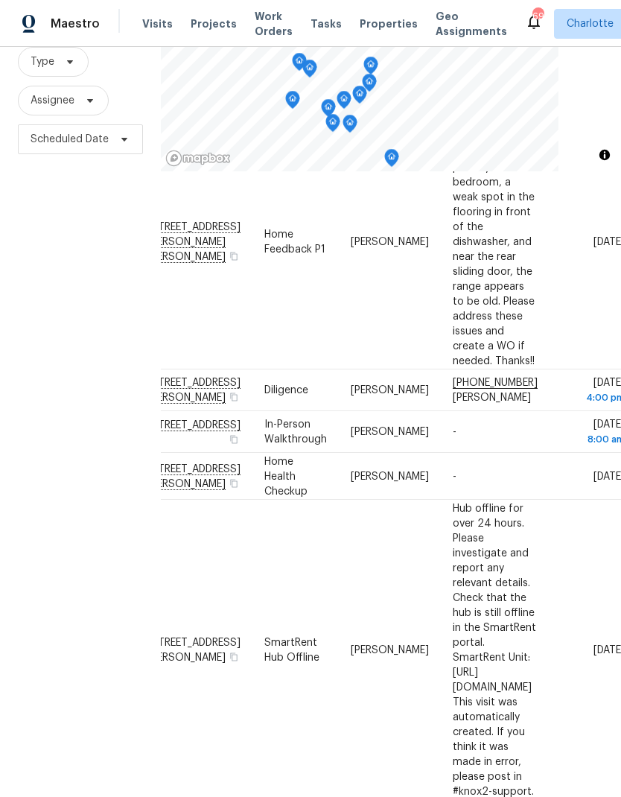
click at [43, 413] on div "Filters Reset ​ Type Assignee Scheduled Date" at bounding box center [80, 378] width 161 height 861
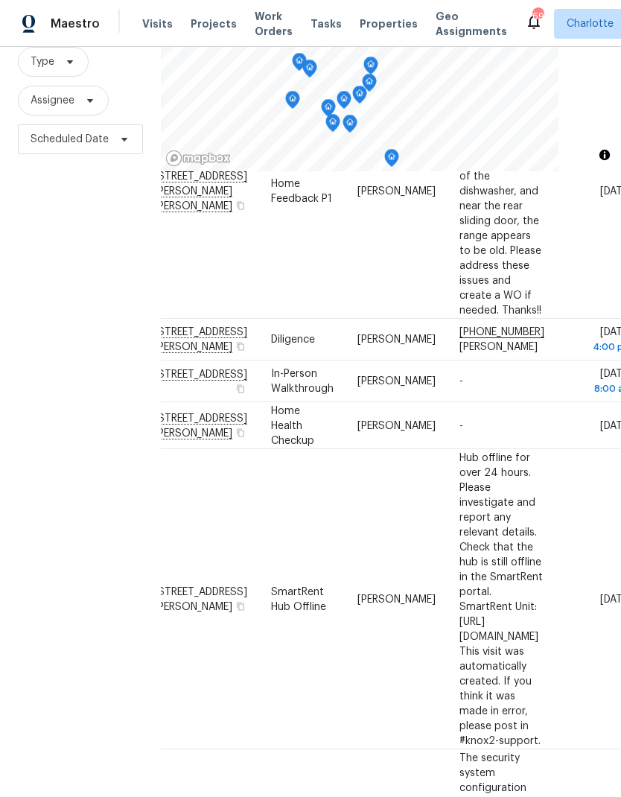
scroll to position [597, 18]
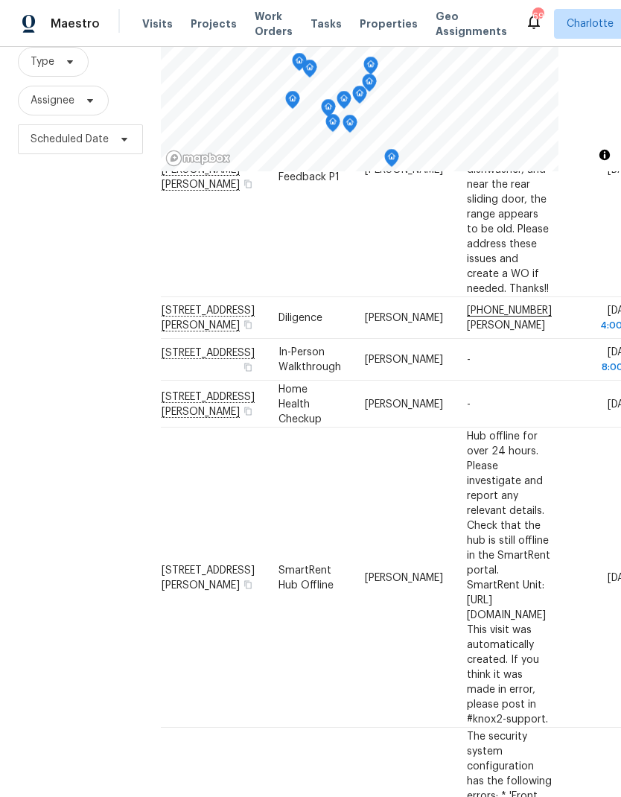
click at [45, 414] on div "Filters Reset ​ Type Assignee Scheduled Date" at bounding box center [80, 378] width 161 height 861
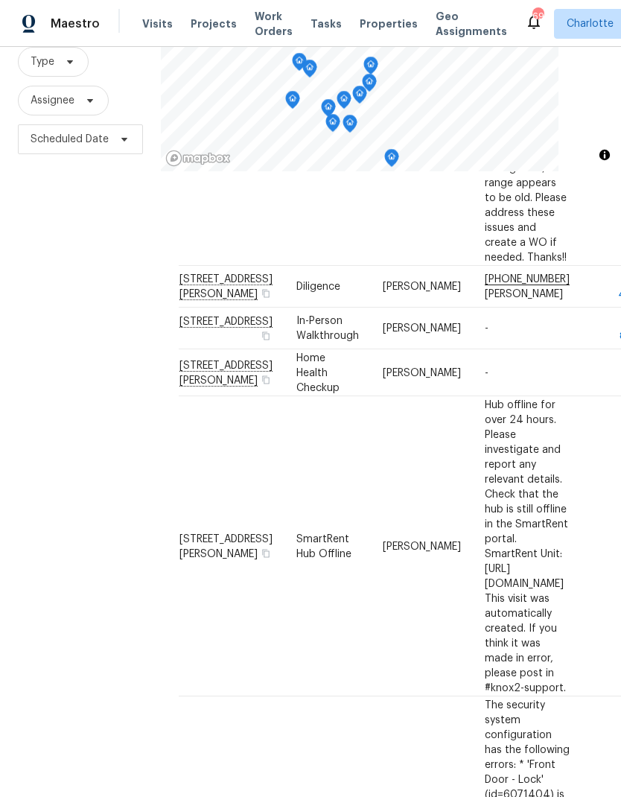
scroll to position [636, -1]
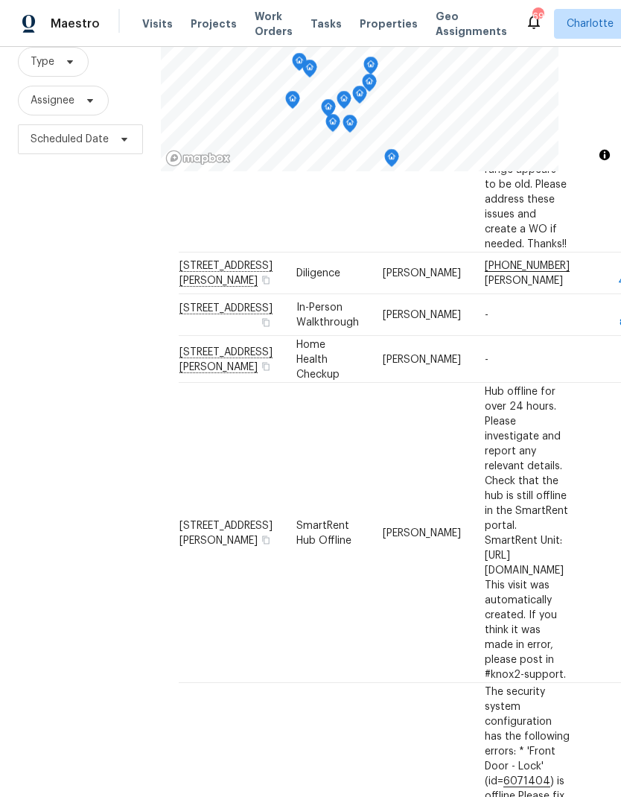
click at [42, 407] on div "Filters Reset ​ Type Assignee Scheduled Date" at bounding box center [80, 378] width 161 height 861
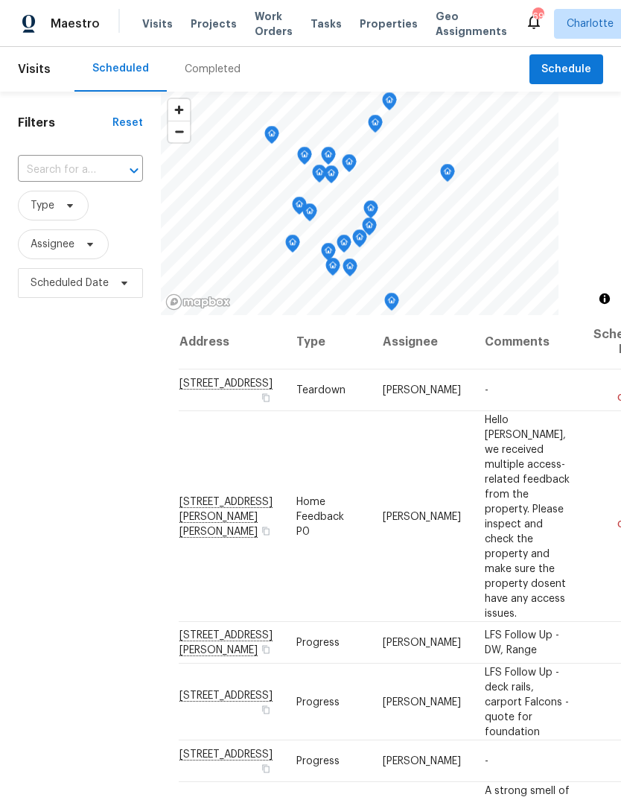
scroll to position [0, 0]
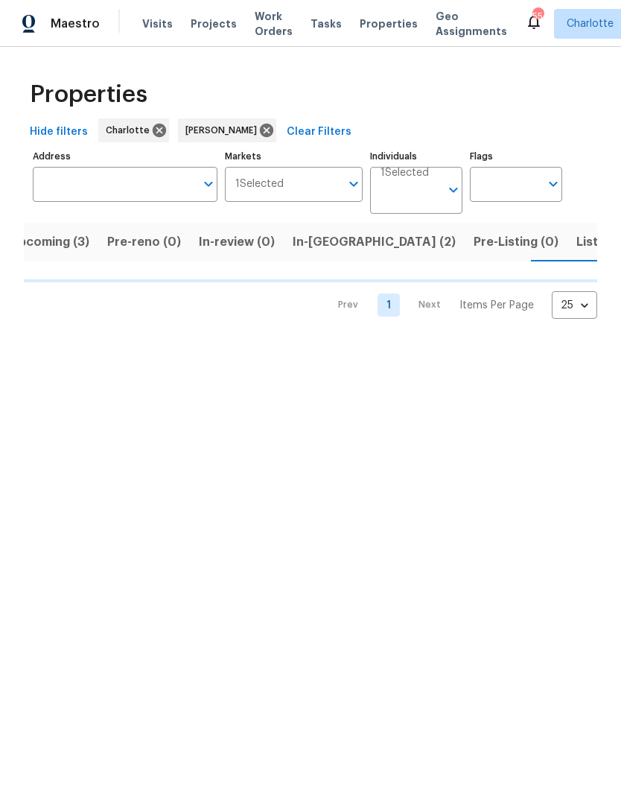
scroll to position [0, 30]
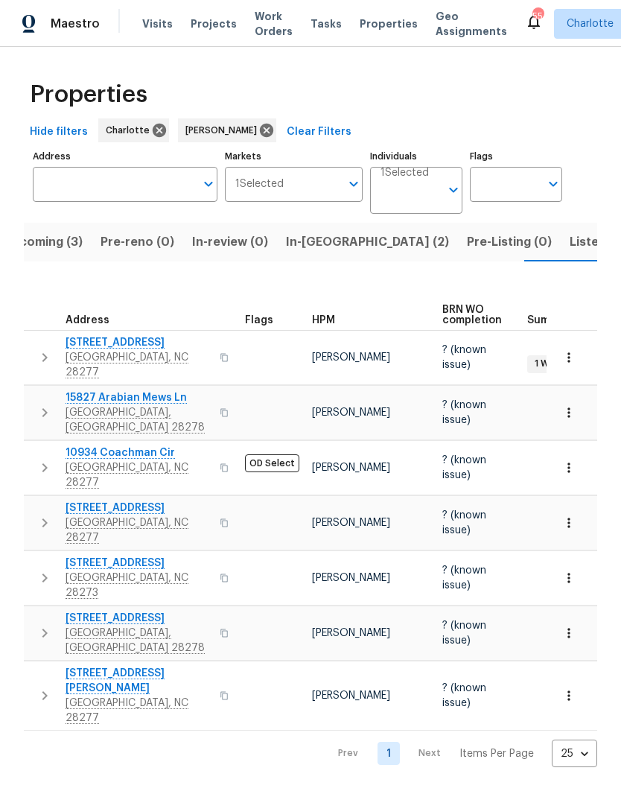
click at [570, 249] on span "Listed (25)" at bounding box center [601, 242] width 63 height 21
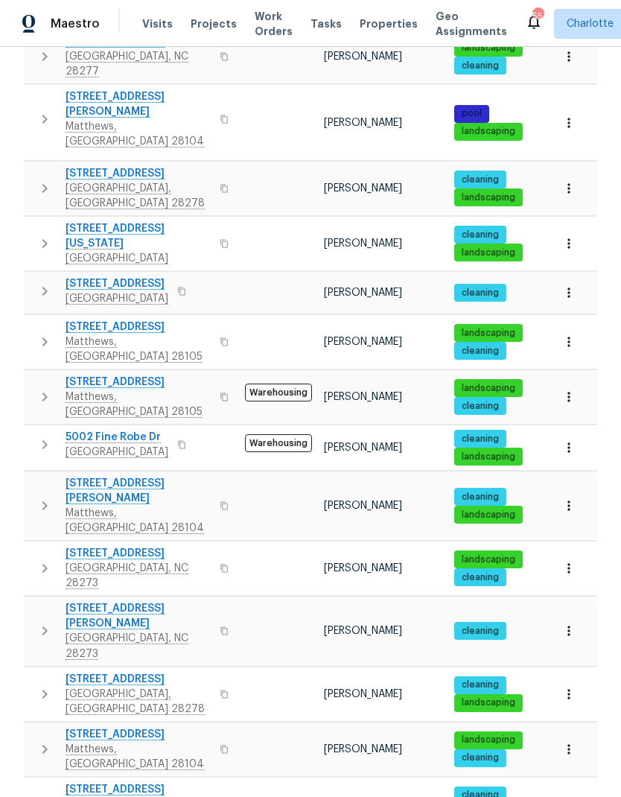
scroll to position [448, 0]
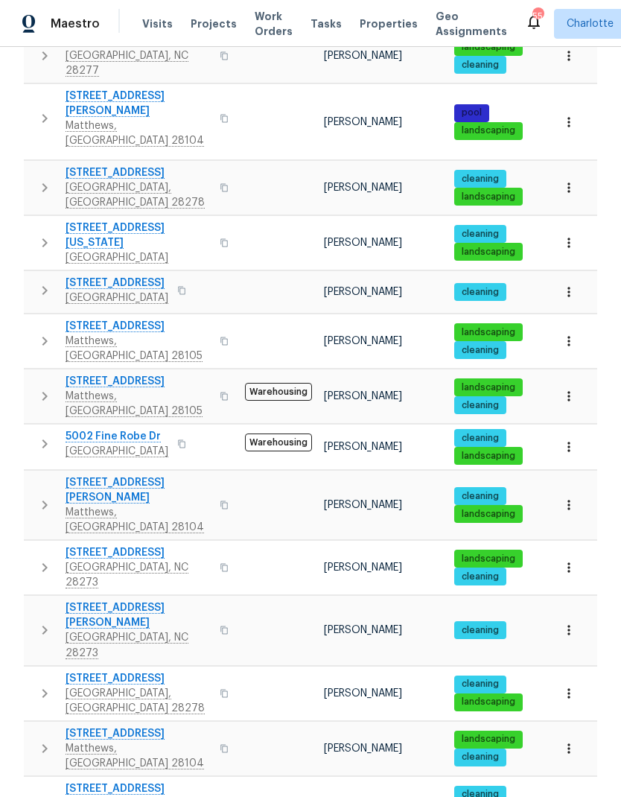
click at [37, 179] on icon "button" at bounding box center [45, 188] width 18 height 18
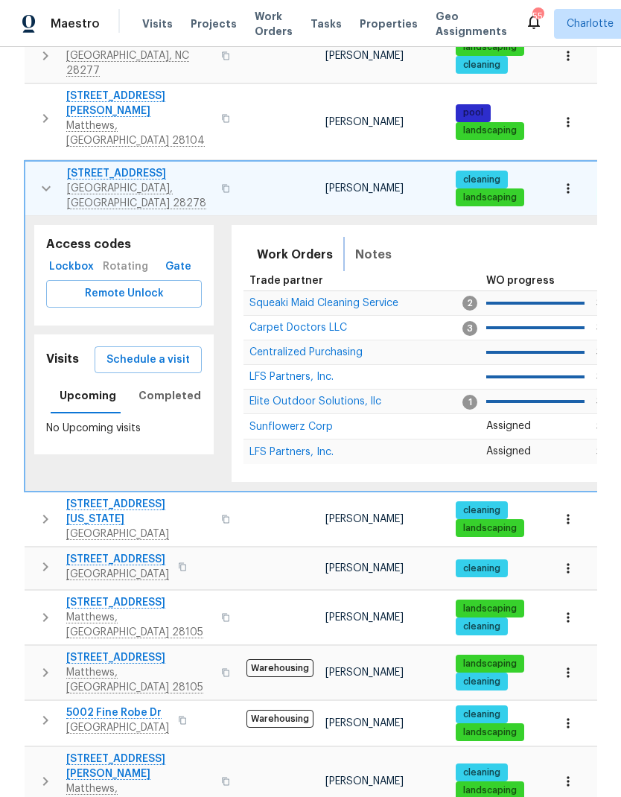
click at [368, 244] on span "Notes" at bounding box center [373, 254] width 37 height 21
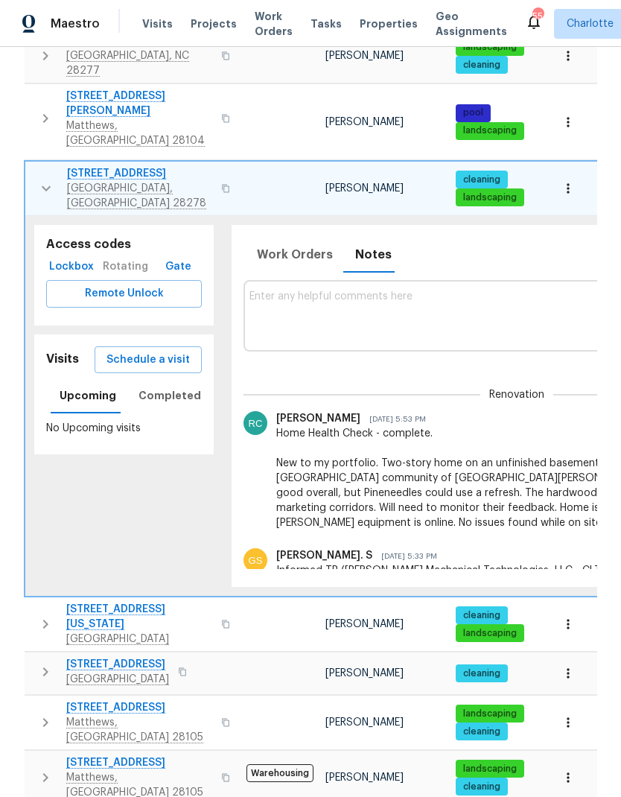
click at [46, 180] on icon "button" at bounding box center [46, 189] width 18 height 18
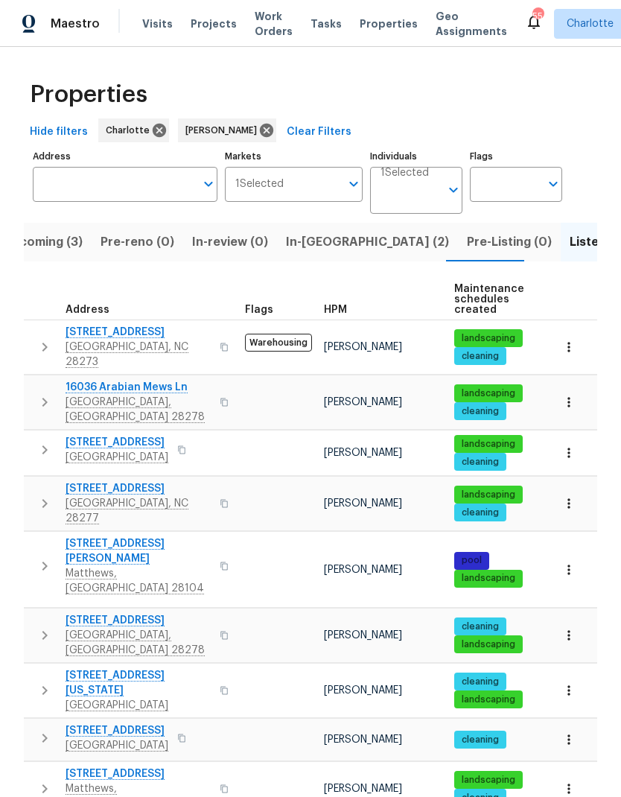
scroll to position [0, 0]
click at [557, 71] on div "Properties" at bounding box center [311, 95] width 574 height 48
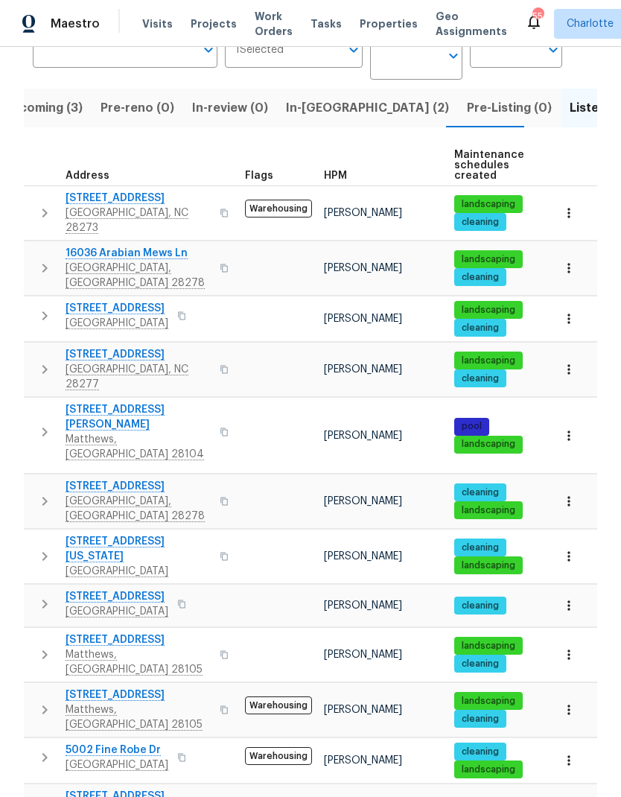
scroll to position [135, 0]
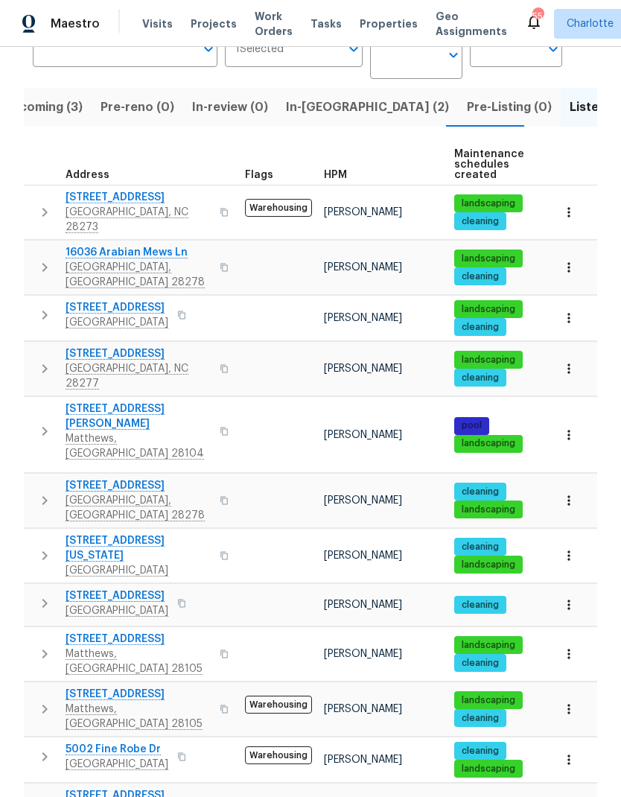
click at [214, 145] on th "Address" at bounding box center [131, 165] width 215 height 41
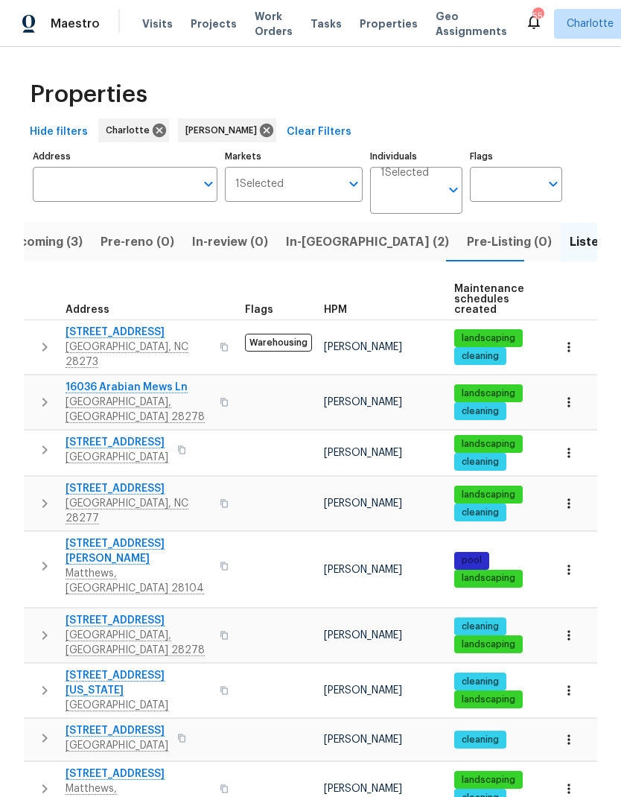
scroll to position [0, 0]
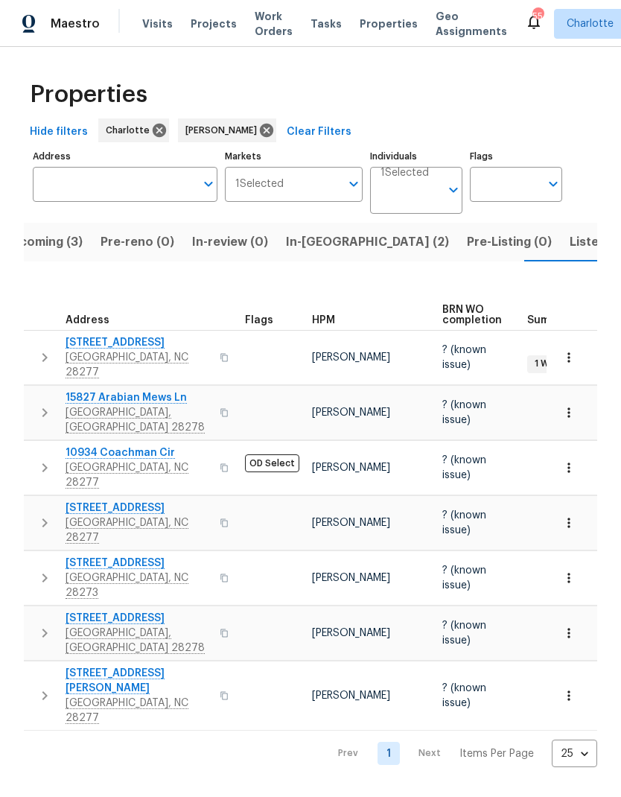
click at [323, 247] on span "In-reno (2)" at bounding box center [367, 242] width 163 height 21
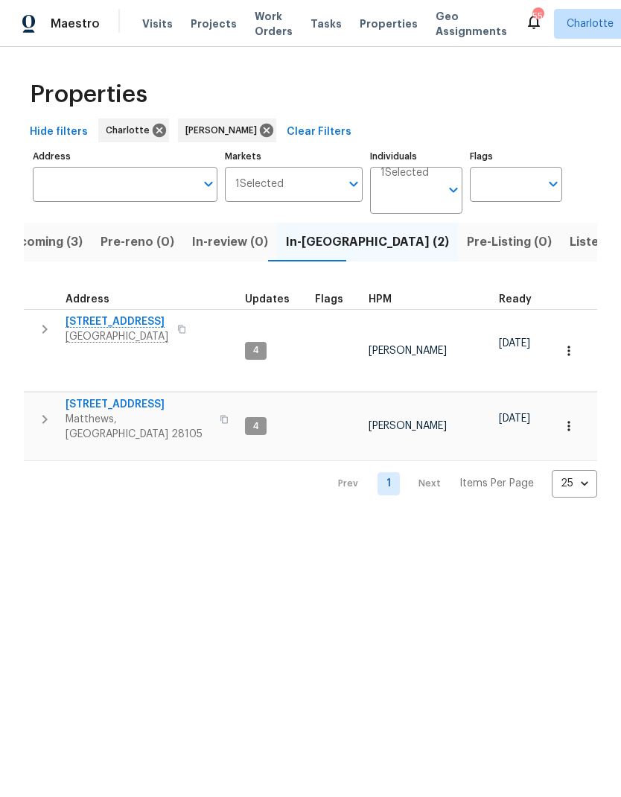
click at [38, 323] on icon "button" at bounding box center [45, 329] width 18 height 18
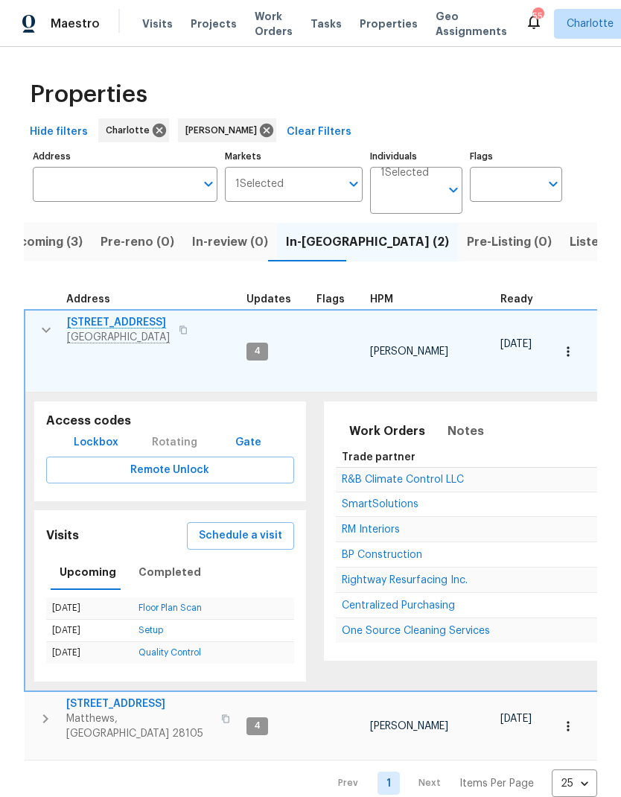
click at [31, 331] on button "button" at bounding box center [46, 330] width 30 height 30
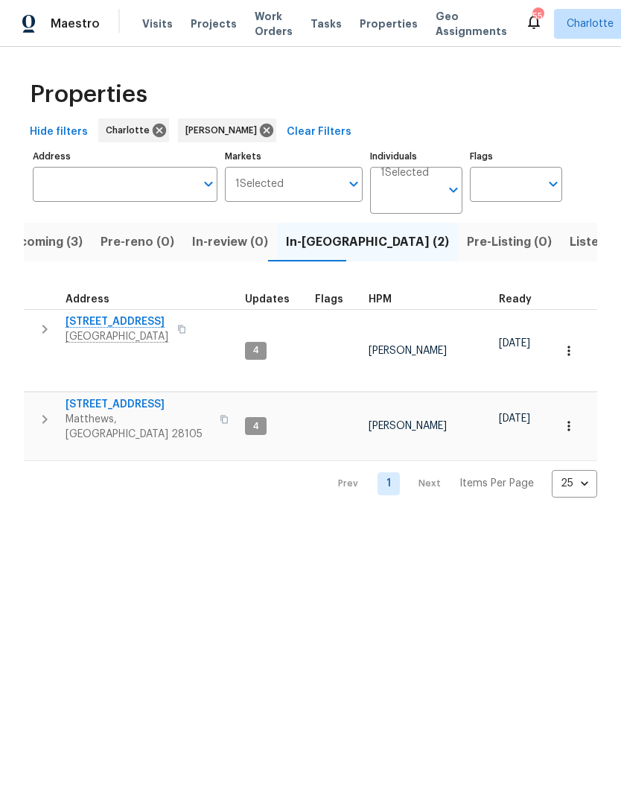
click at [34, 397] on button "button" at bounding box center [45, 419] width 30 height 45
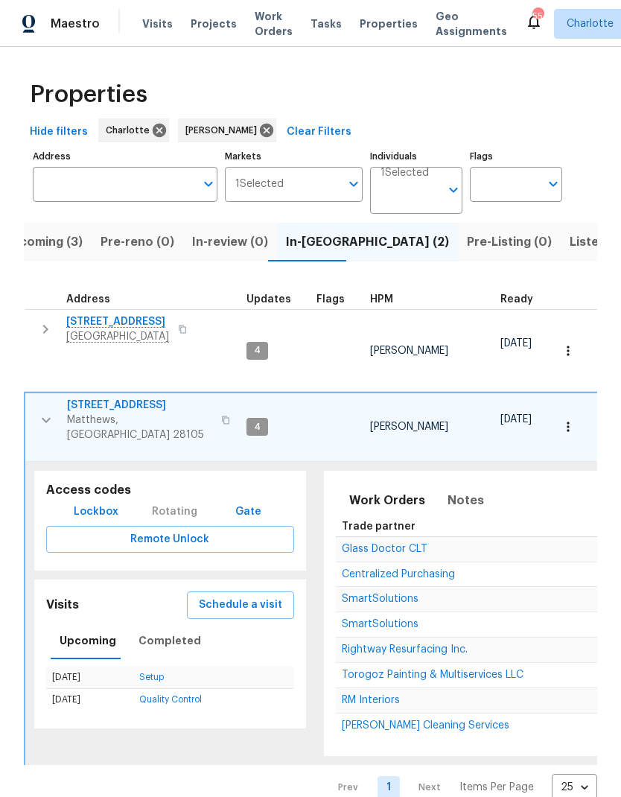
click at [32, 398] on button "button" at bounding box center [46, 420] width 30 height 45
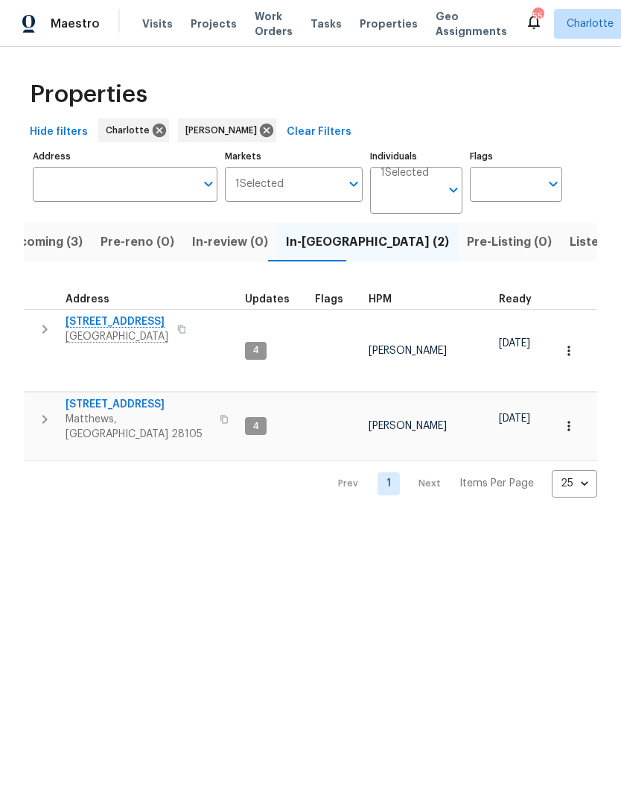
click at [540, 522] on html "Maestro Visits Projects Work Orders Tasks Properties Geo Assignments 55 Charlot…" at bounding box center [310, 261] width 621 height 522
click at [46, 241] on span "Upcoming (3)" at bounding box center [43, 242] width 80 height 21
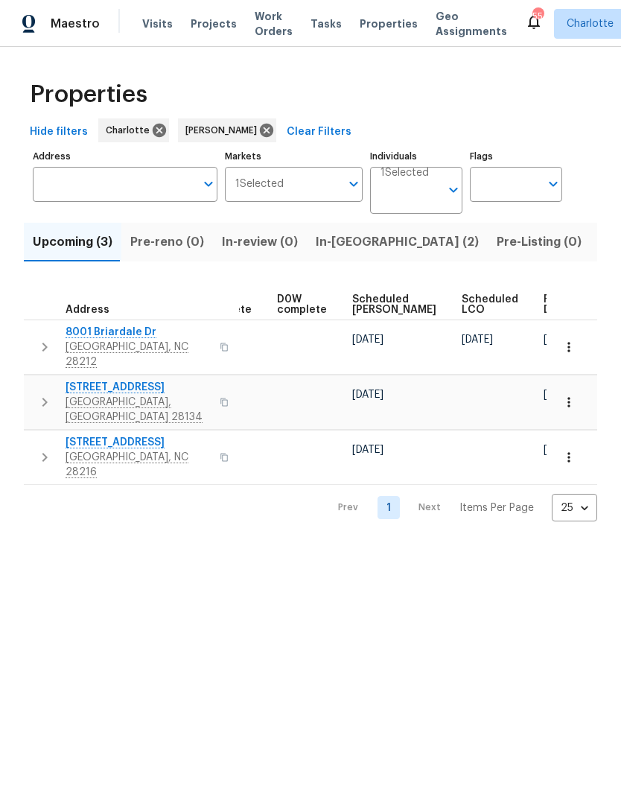
scroll to position [0, 373]
click at [545, 312] on span "Ready Date" at bounding box center [561, 304] width 33 height 21
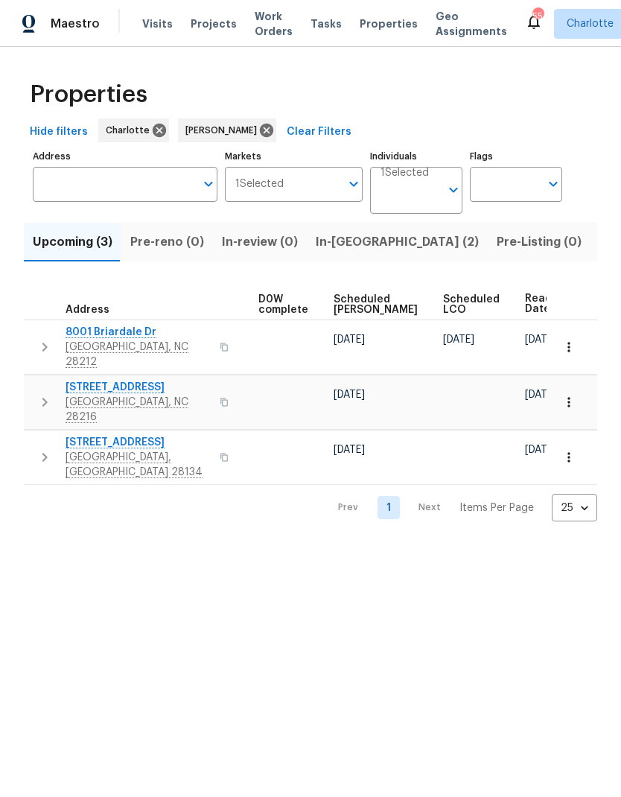
scroll to position [0, 391]
click at [553, 545] on html "Maestro Visits Projects Work Orders Tasks Properties Geo Assignments 55 Charlot…" at bounding box center [310, 272] width 621 height 545
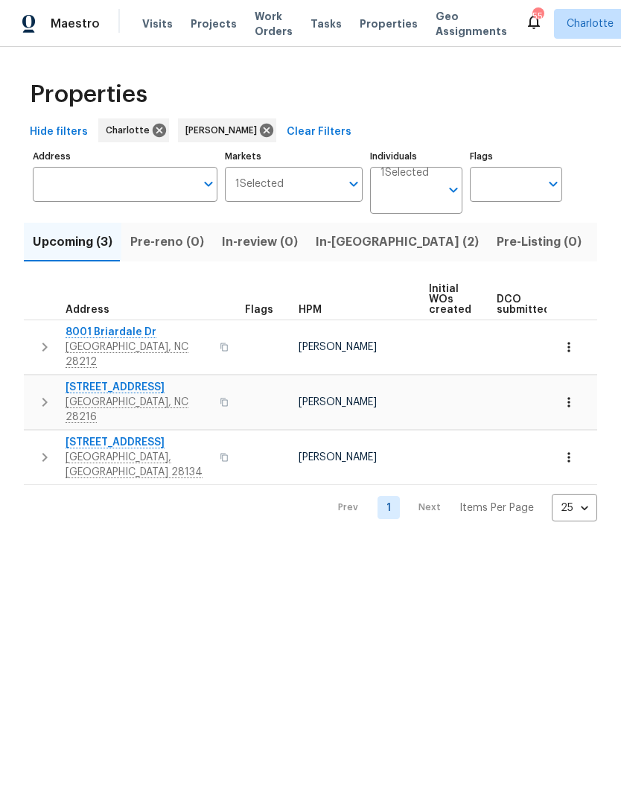
scroll to position [0, 0]
click at [562, 545] on html "Maestro Visits Projects Work Orders Tasks Properties Geo Assignments 55 Charlot…" at bounding box center [310, 272] width 621 height 545
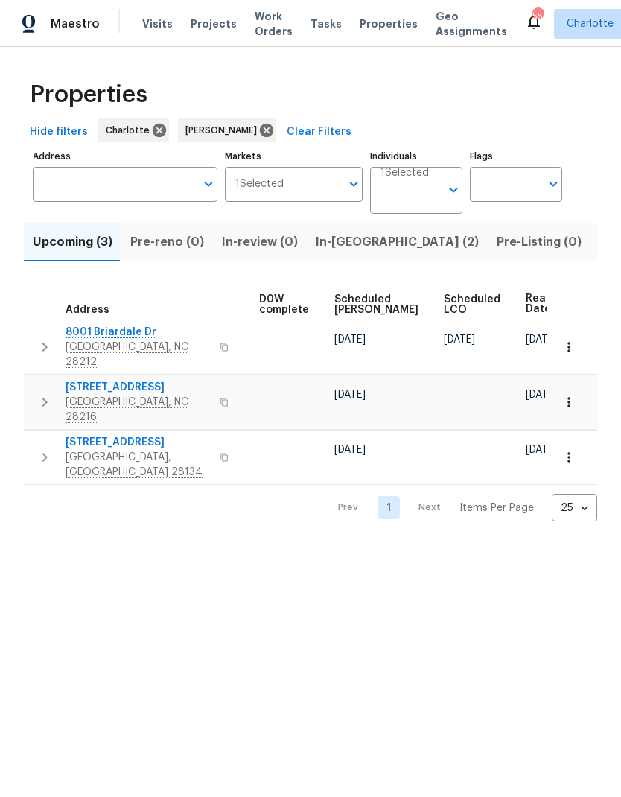
scroll to position [0, 391]
click at [529, 545] on html "Maestro Visits Projects Work Orders Tasks Properties Geo Assignments 55 Charlot…" at bounding box center [310, 272] width 621 height 545
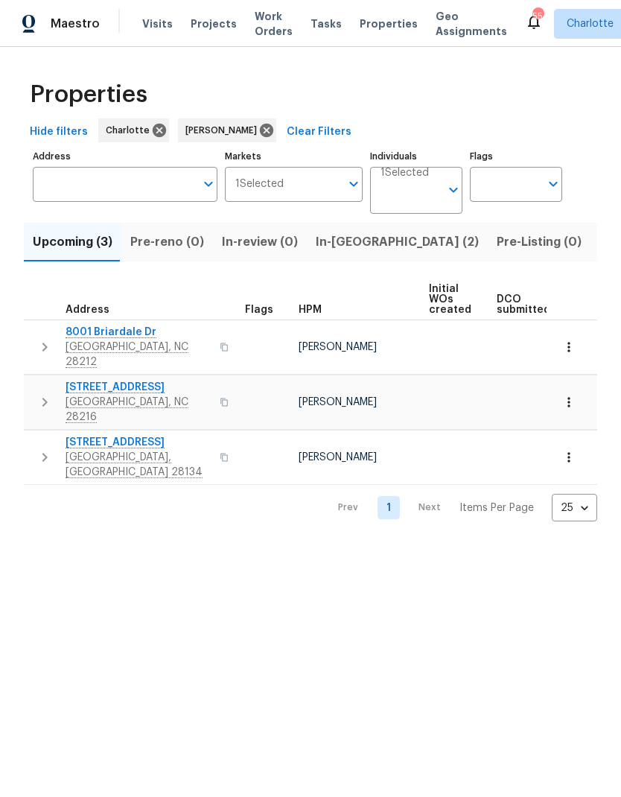
scroll to position [0, 0]
click at [498, 545] on html "Maestro Visits Projects Work Orders Tasks Properties Geo Assignments 55 Charlot…" at bounding box center [310, 272] width 621 height 545
click at [499, 545] on html "Maestro Visits Projects Work Orders Tasks Properties Geo Assignments 55 Charlot…" at bounding box center [310, 272] width 621 height 545
click at [344, 244] on span "In-reno (2)" at bounding box center [397, 242] width 163 height 21
